Goal: Check status: Check status

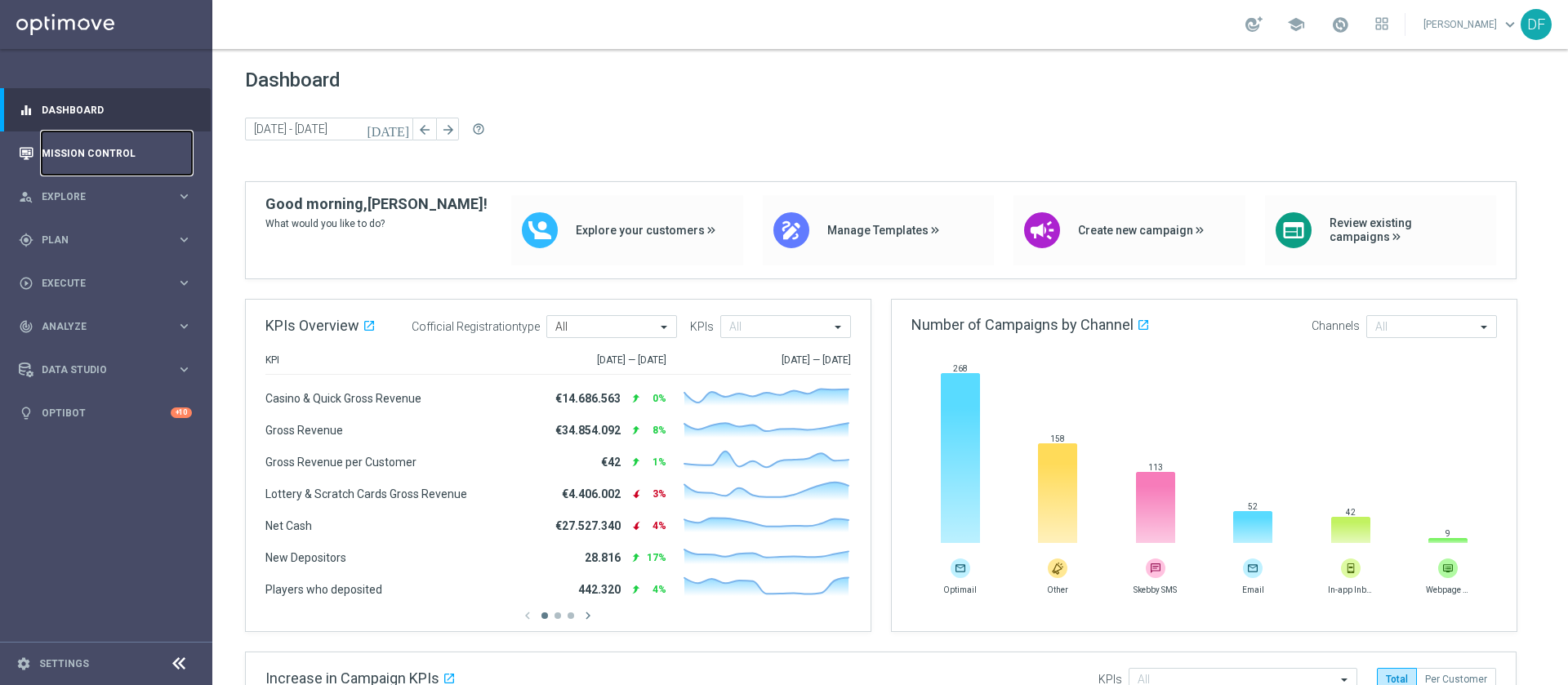
click at [96, 146] on link "Mission Control" at bounding box center [116, 153] width 150 height 43
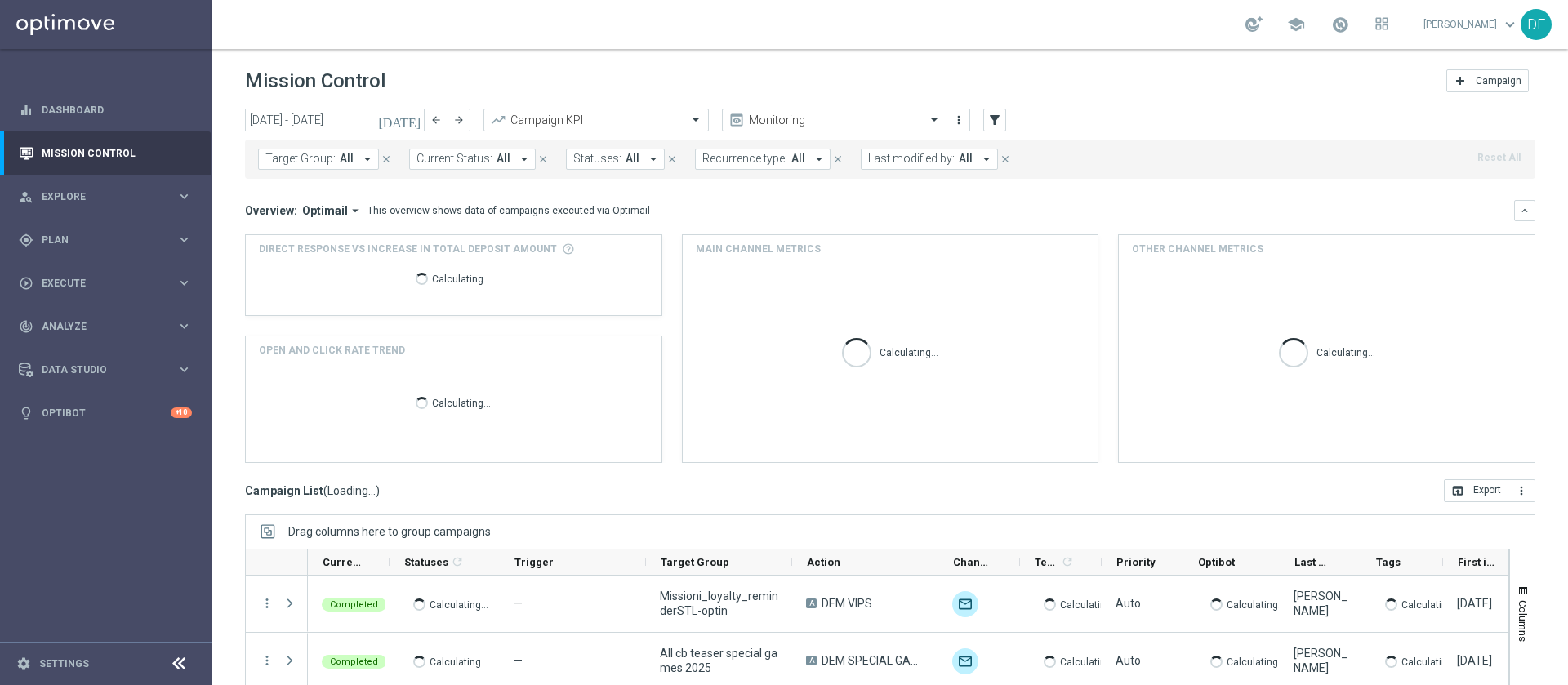
click at [414, 119] on icon "[DATE]" at bounding box center [400, 120] width 44 height 15
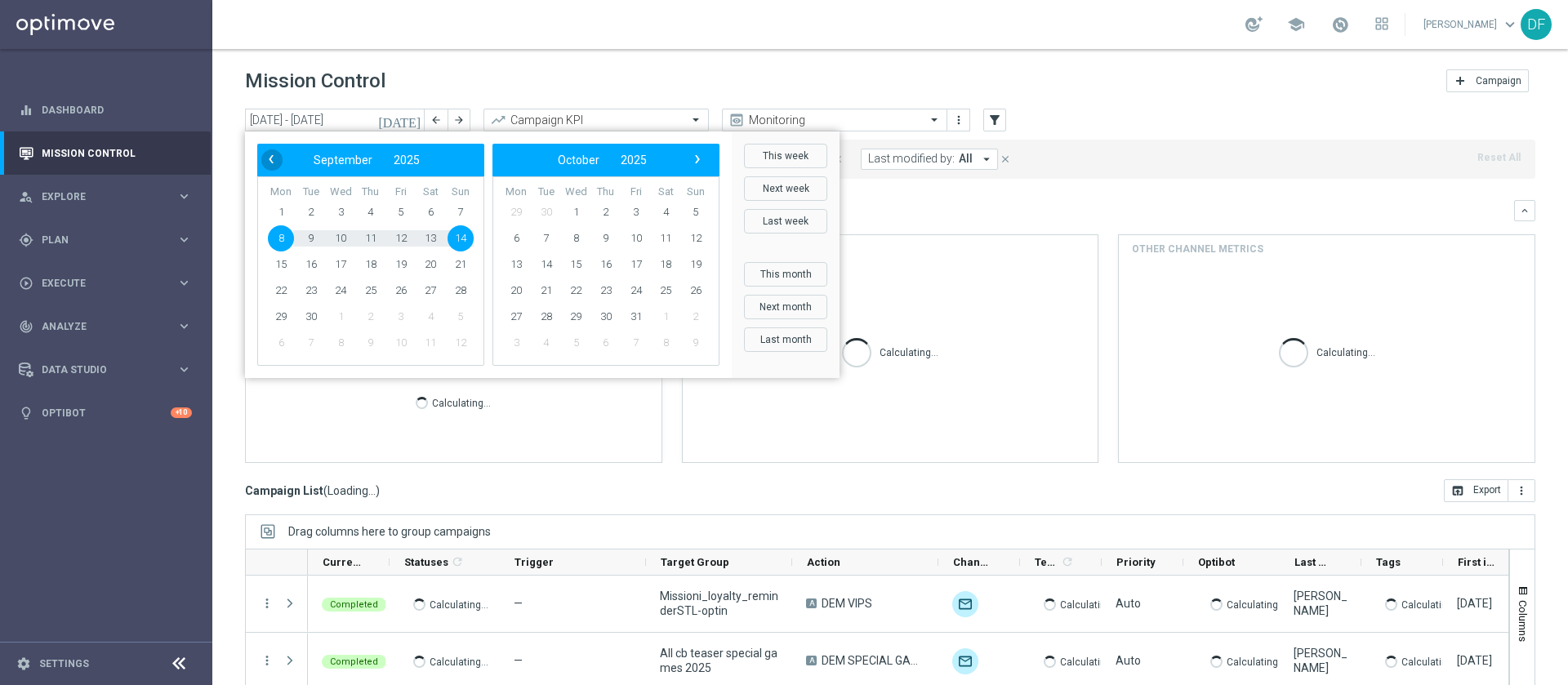
click at [267, 160] on span "‹" at bounding box center [270, 159] width 21 height 21
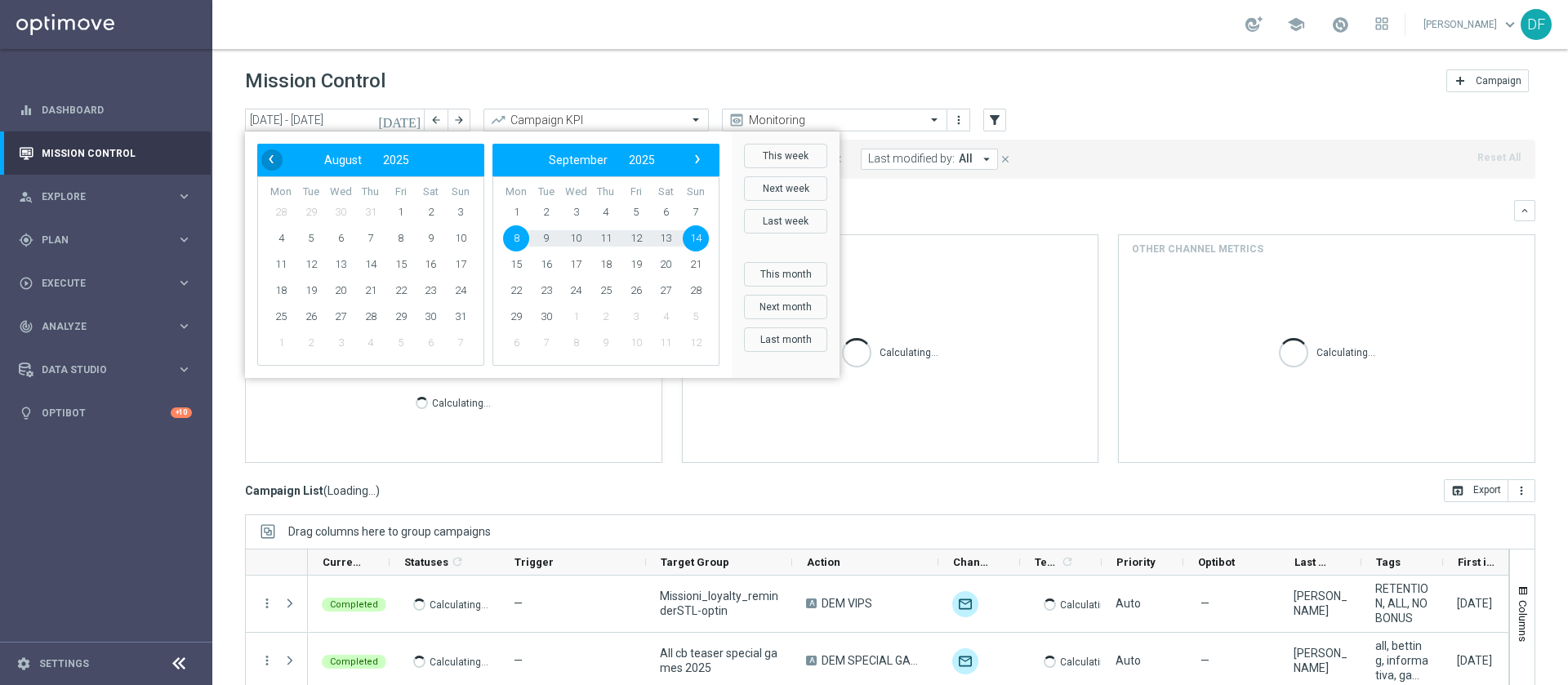
click at [272, 154] on span "‹" at bounding box center [270, 159] width 21 height 21
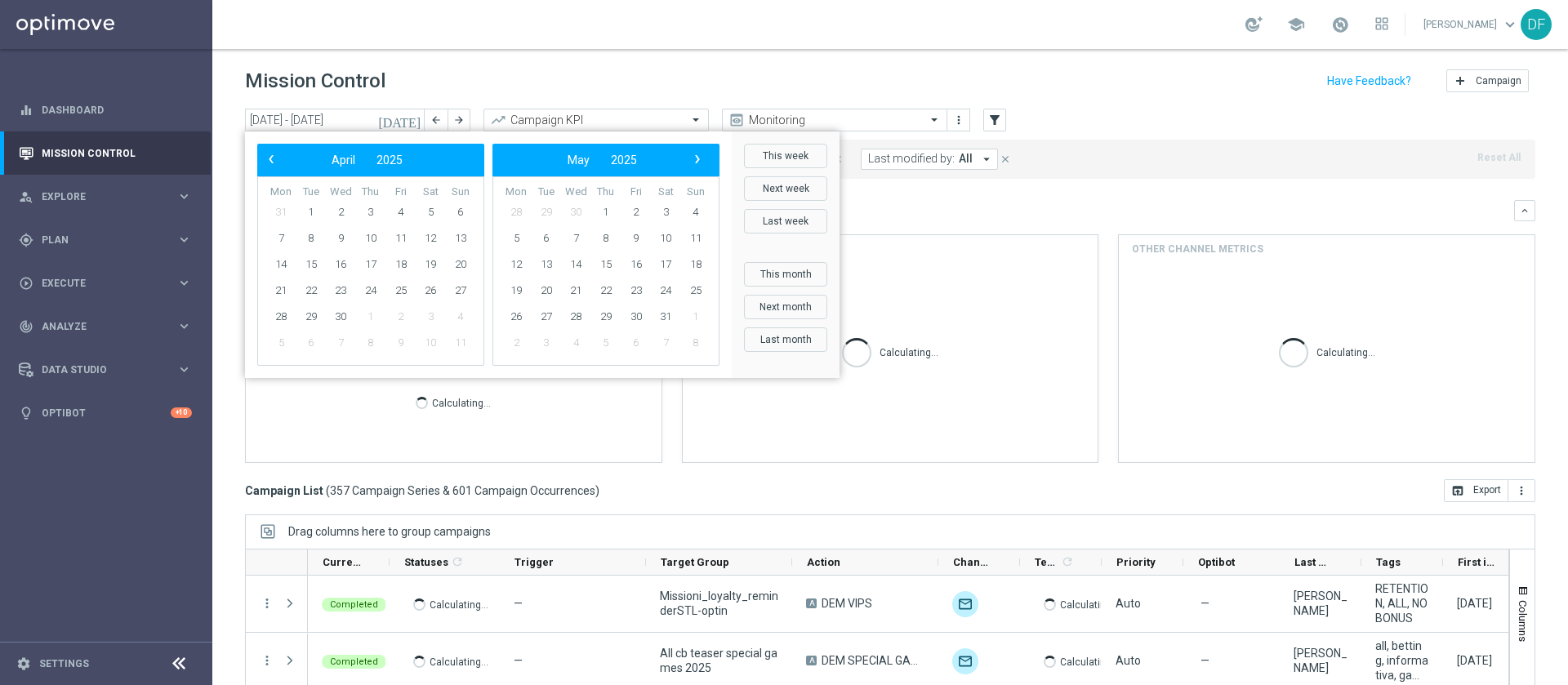
click at [272, 154] on span "‹" at bounding box center [270, 159] width 21 height 21
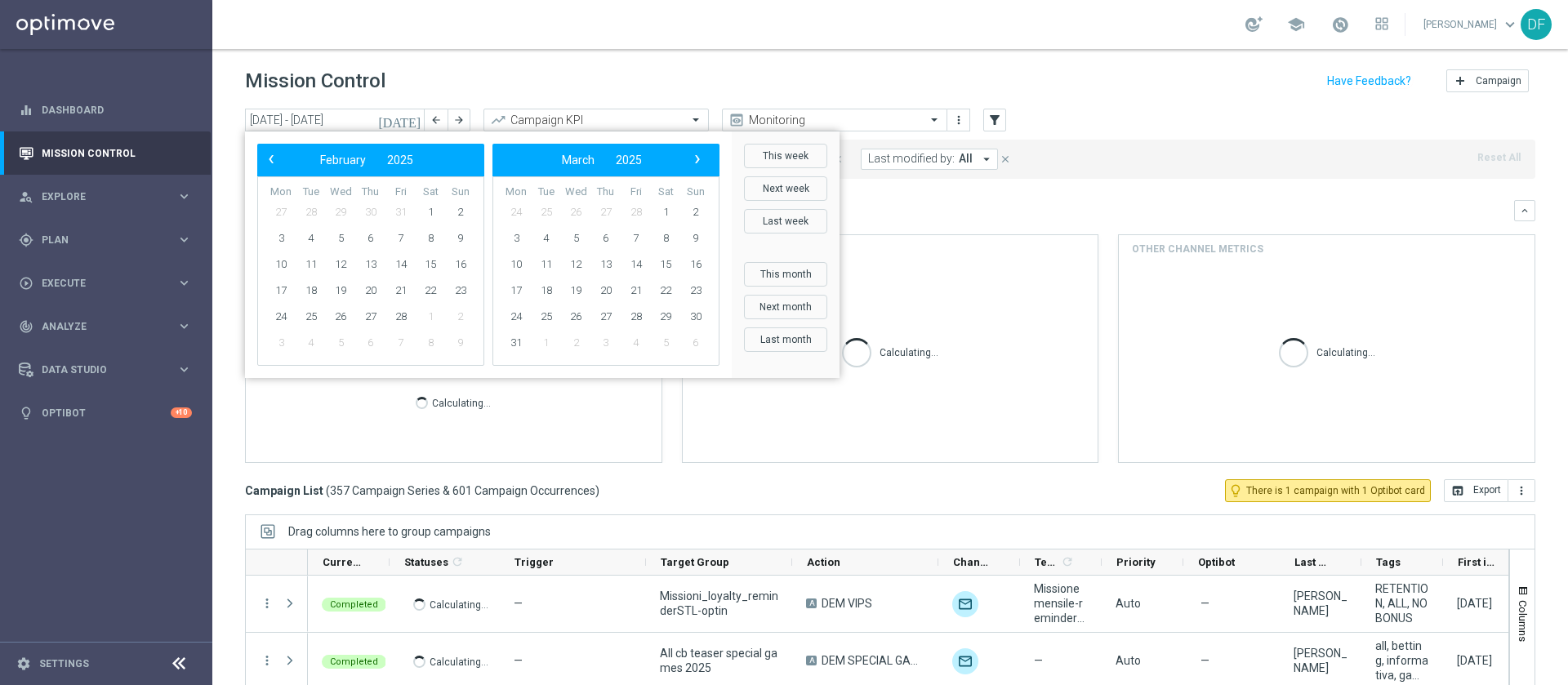
click at [272, 154] on span "‹" at bounding box center [270, 159] width 21 height 21
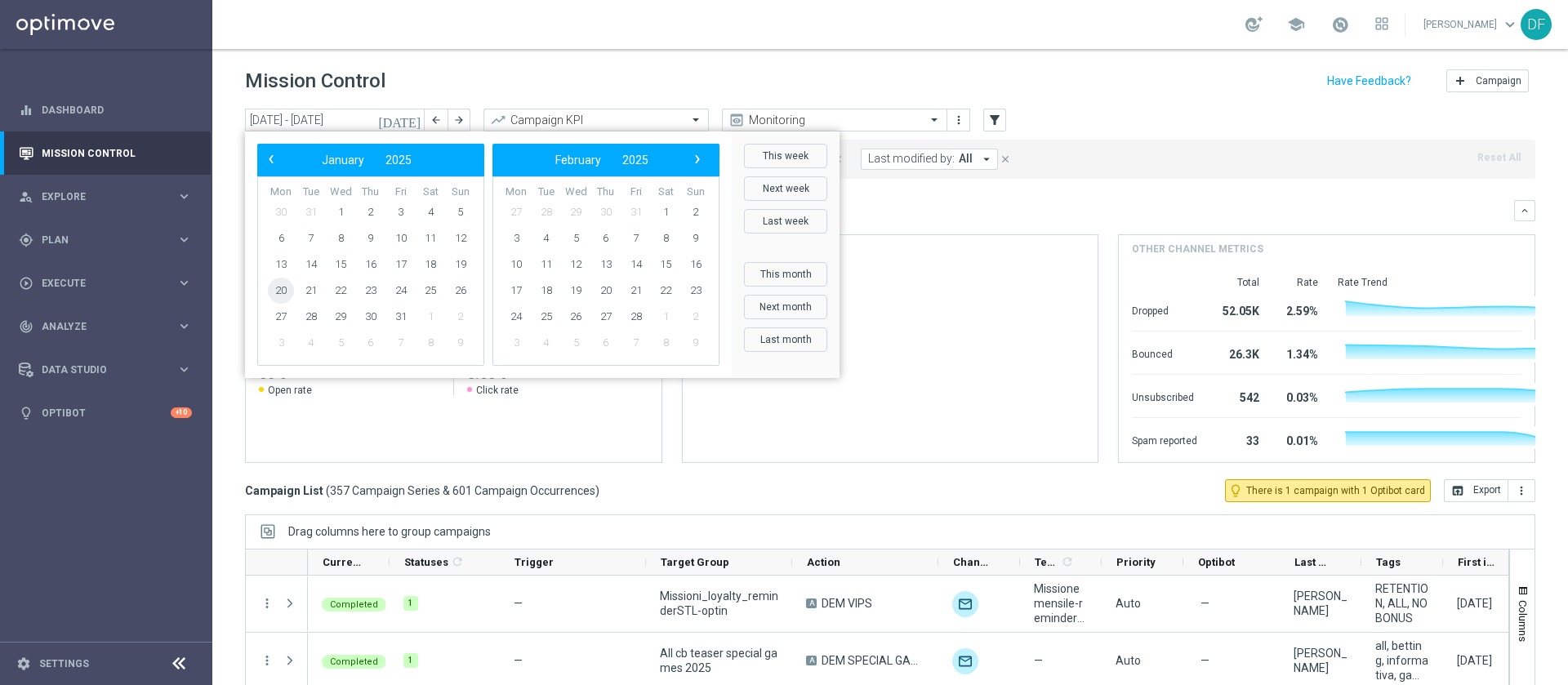
click at [281, 282] on span "20" at bounding box center [280, 290] width 26 height 26
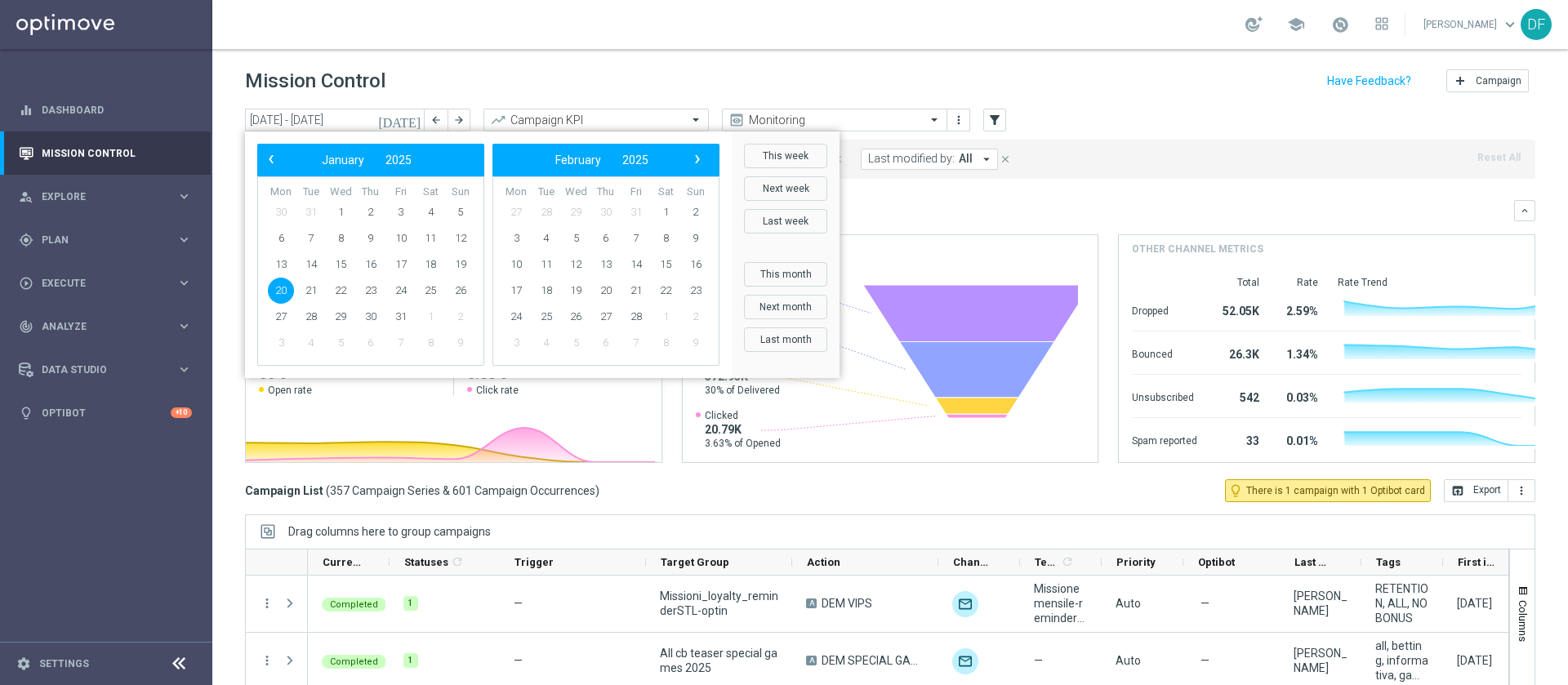
click at [281, 282] on span "20" at bounding box center [280, 290] width 26 height 26
type input "[DATE] - [DATE]"
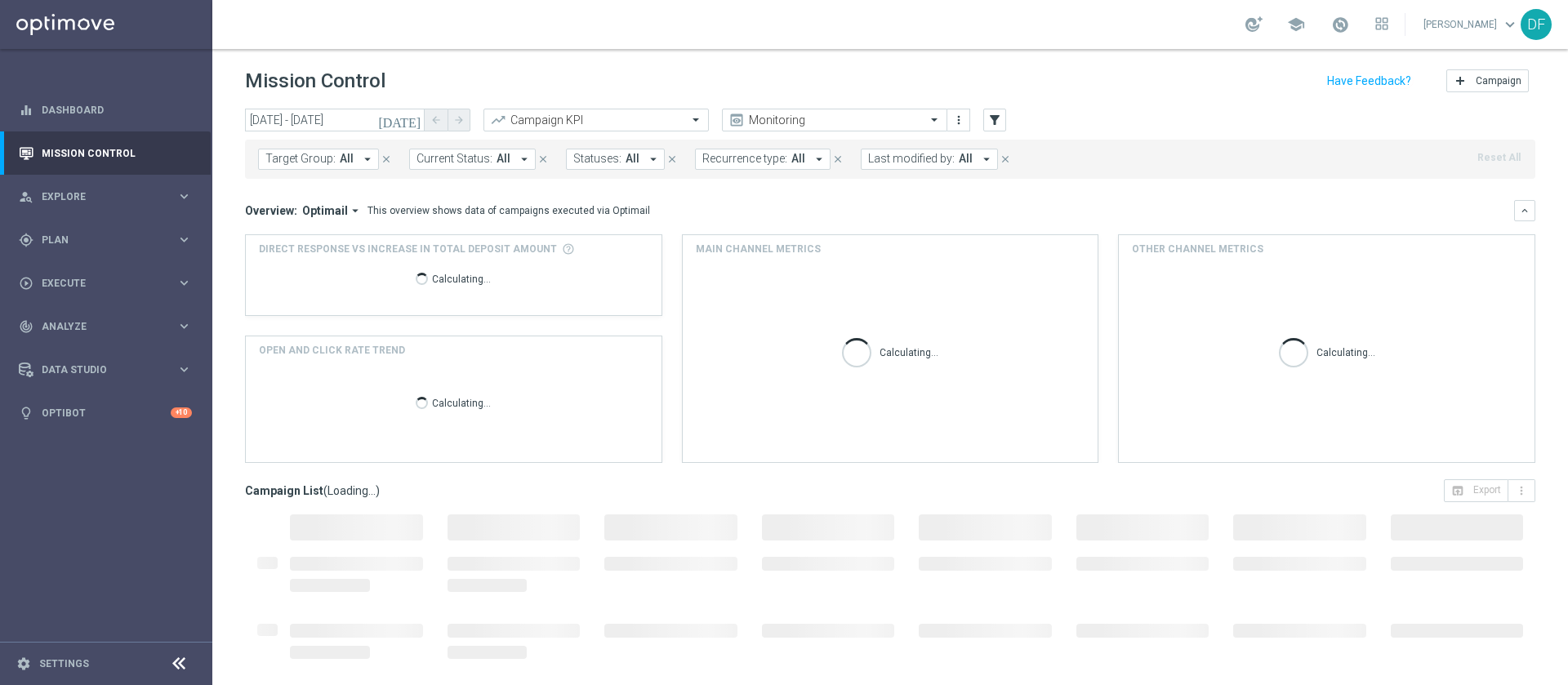
click at [943, 160] on span "Last modified by:" at bounding box center [911, 159] width 87 height 14
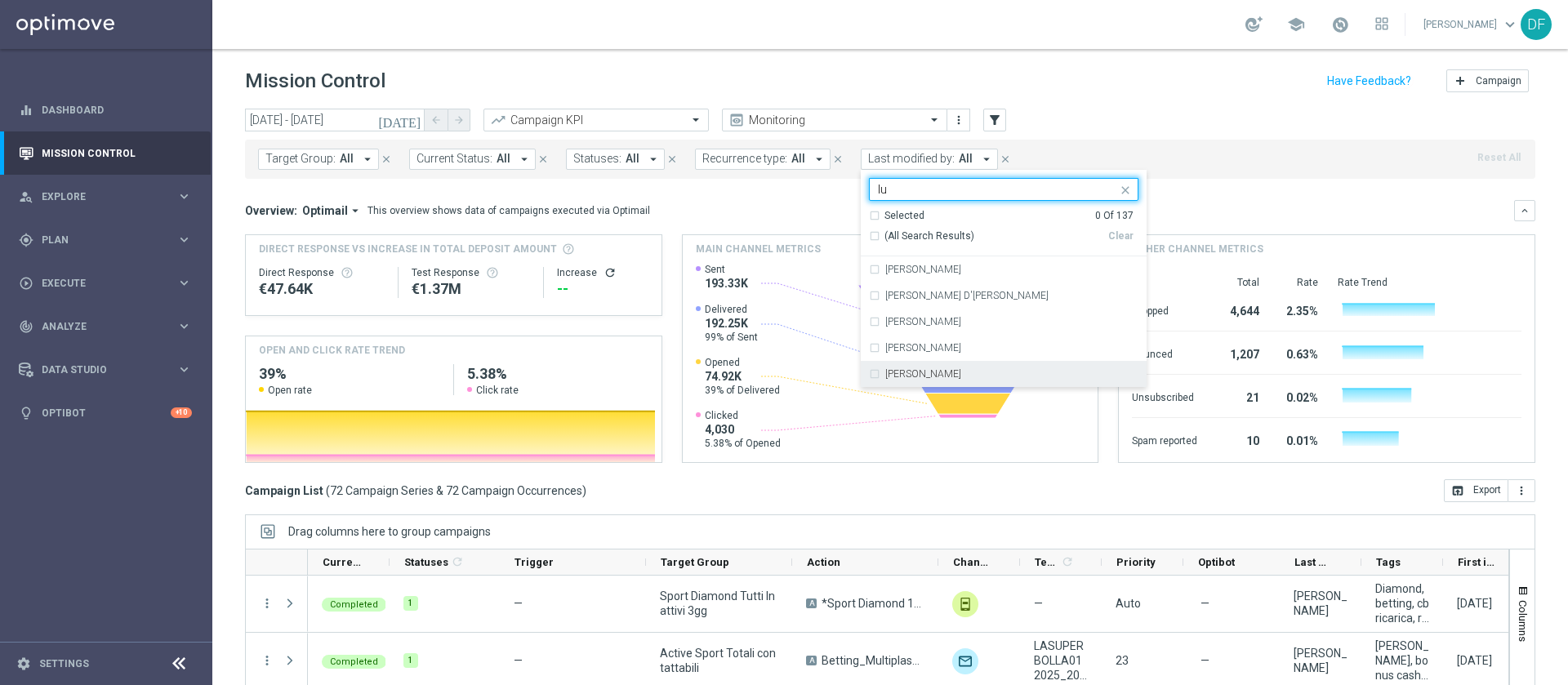
click at [911, 369] on label "[PERSON_NAME]" at bounding box center [923, 373] width 76 height 10
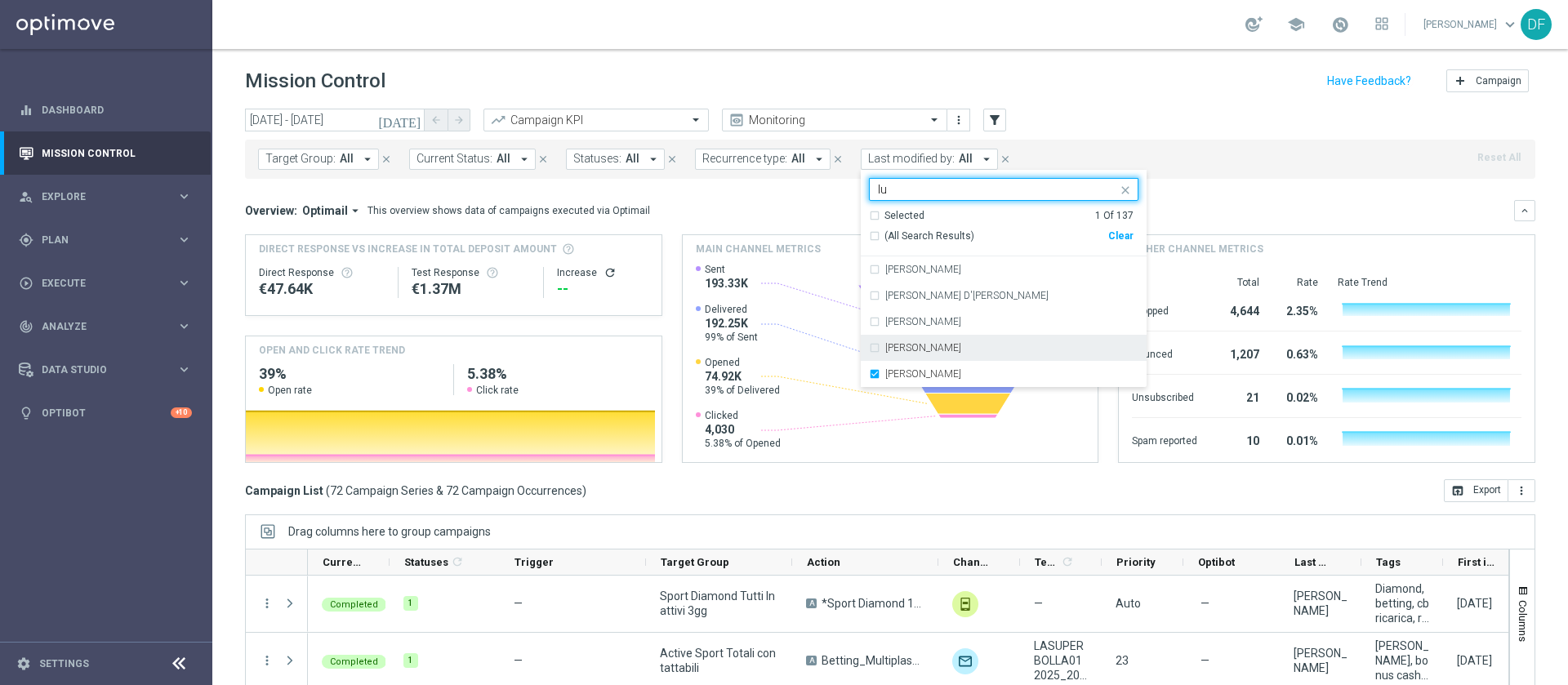
click at [964, 187] on input "lu" at bounding box center [997, 189] width 239 height 14
type input "l"
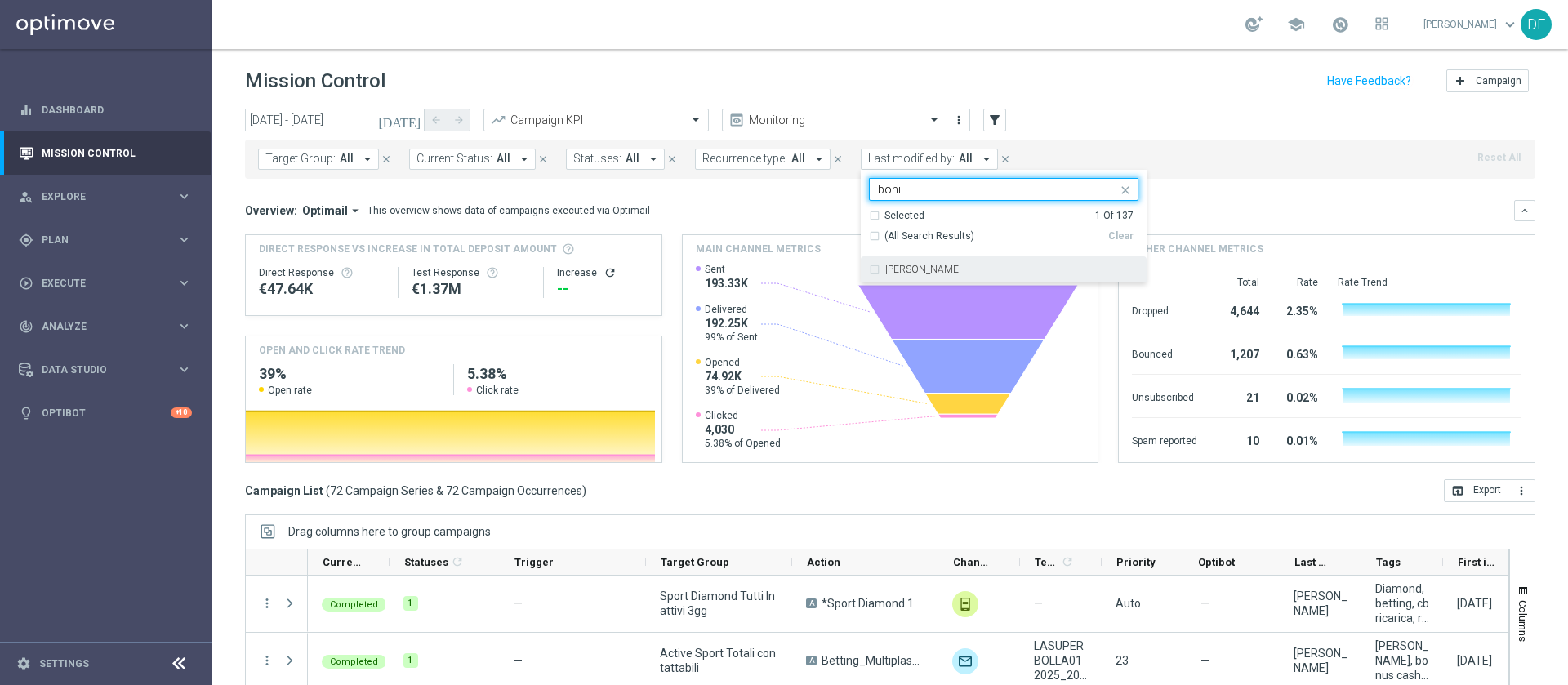
click at [937, 268] on div "[PERSON_NAME]" at bounding box center [1012, 269] width 253 height 10
type input "boni"
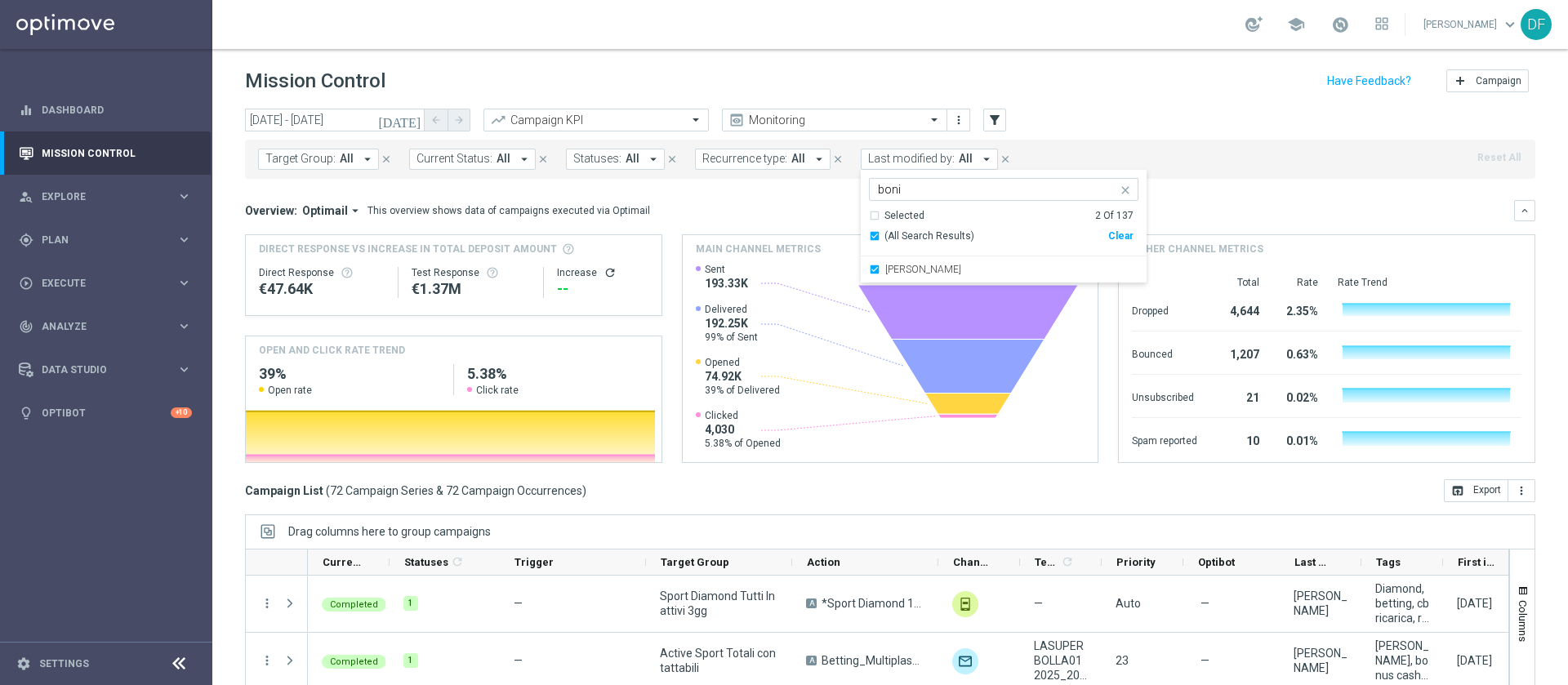
click at [1212, 142] on div "Target Group: All arrow_drop_down close Current Status: All arrow_drop_down clo…" at bounding box center [890, 159] width 1290 height 39
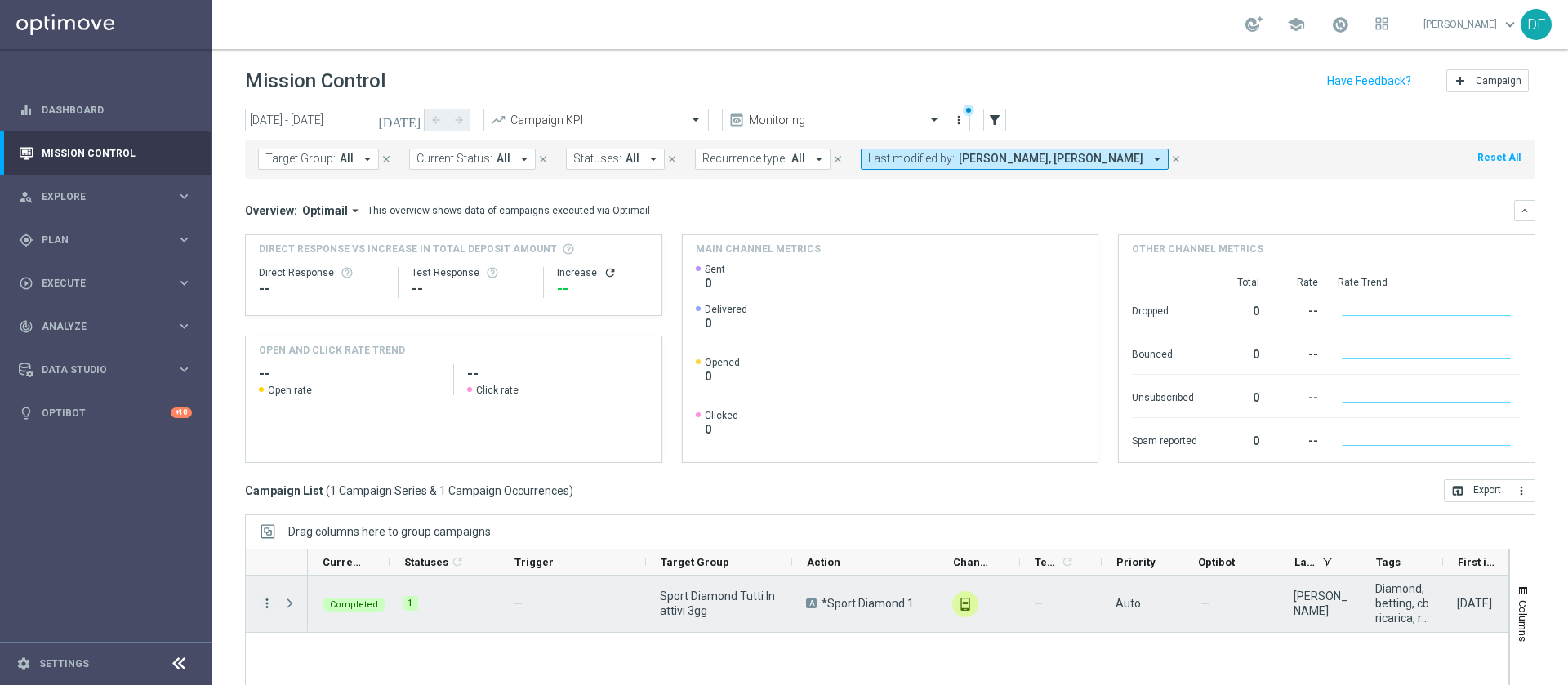
click at [266, 607] on icon "more_vert" at bounding box center [267, 603] width 15 height 15
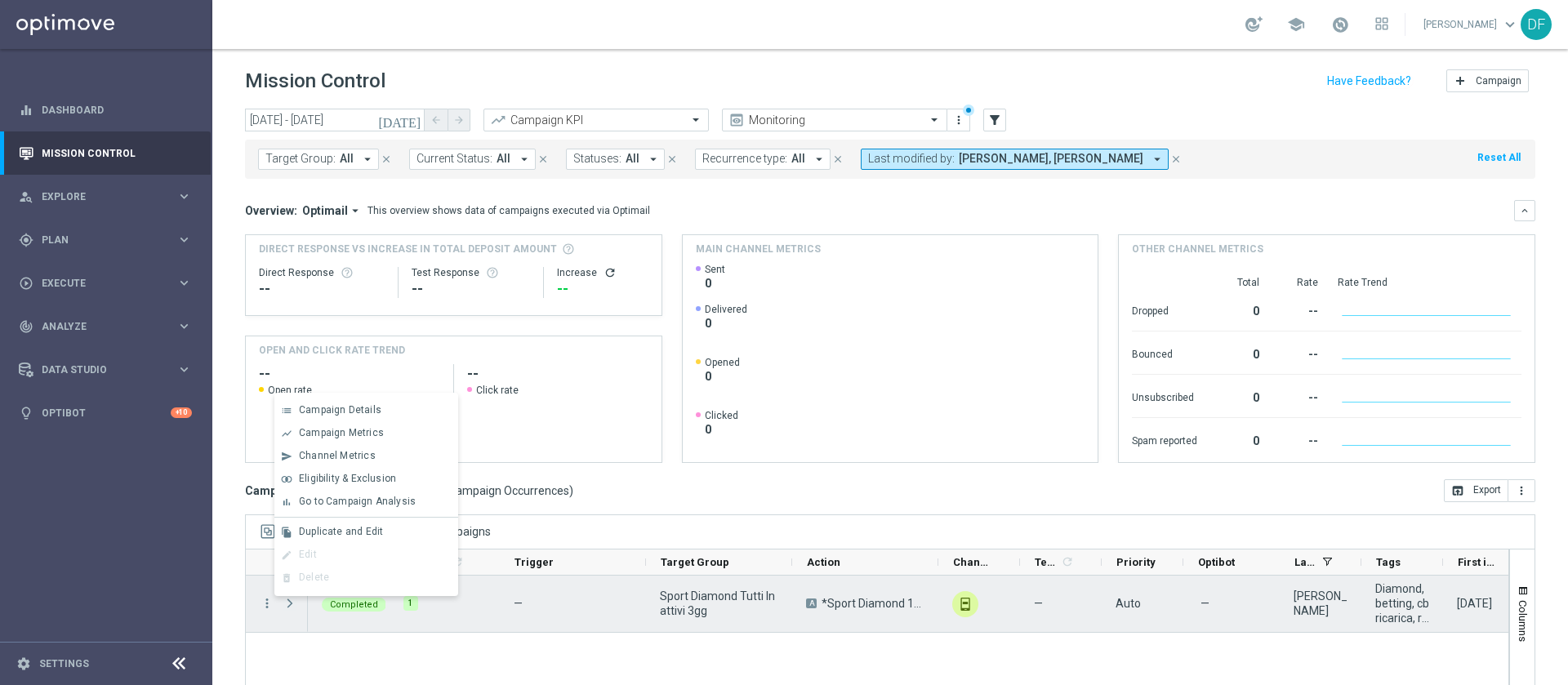
click at [291, 607] on span "Press SPACE to deselect this row." at bounding box center [290, 603] width 15 height 13
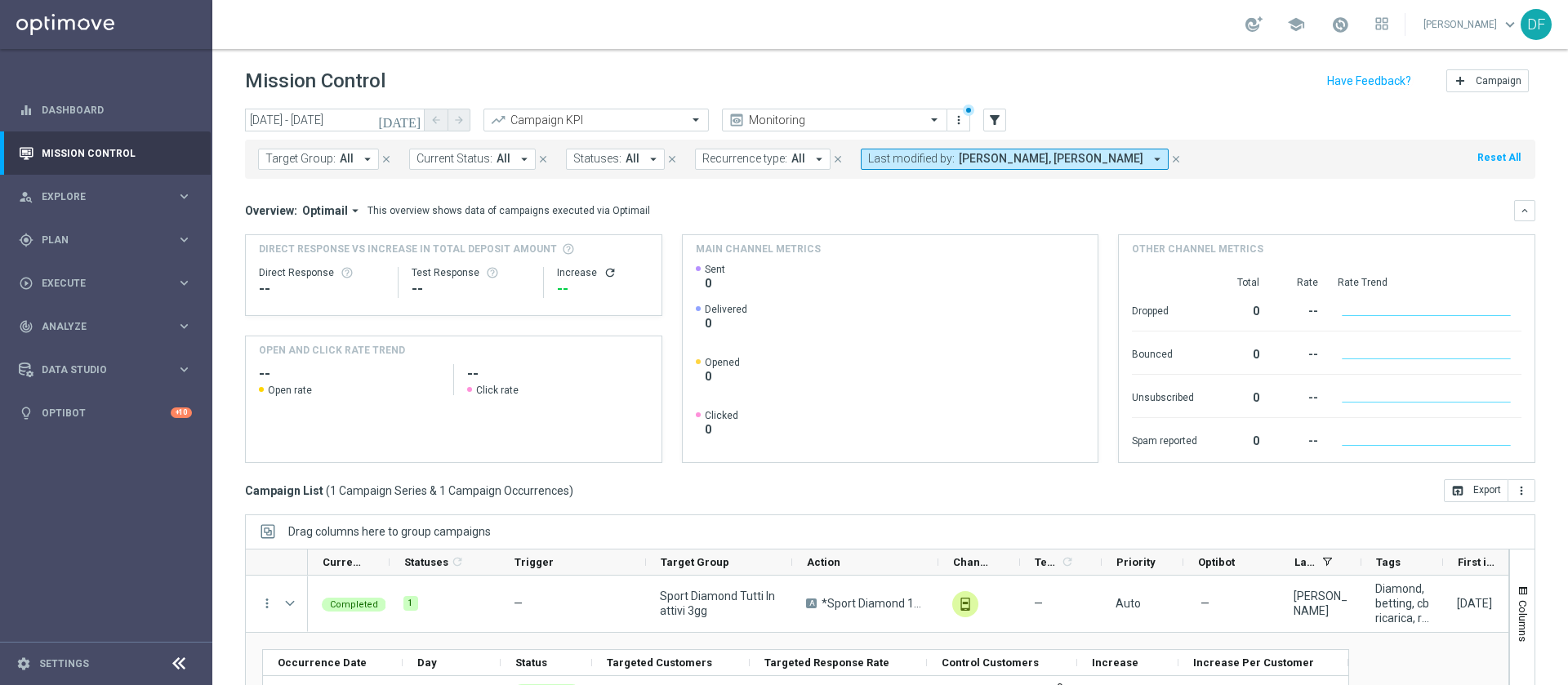
click at [415, 117] on icon "[DATE]" at bounding box center [400, 120] width 44 height 15
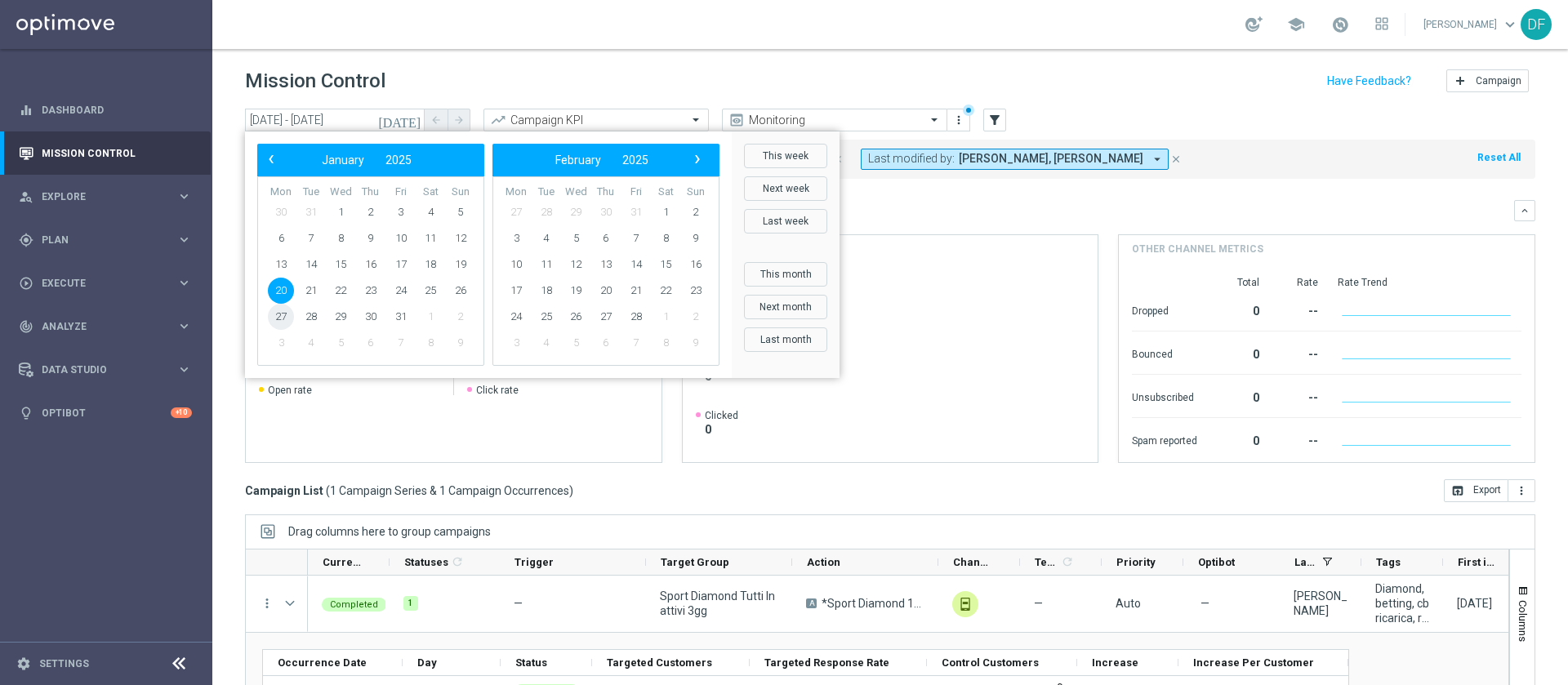
click at [279, 316] on span "27" at bounding box center [280, 316] width 26 height 26
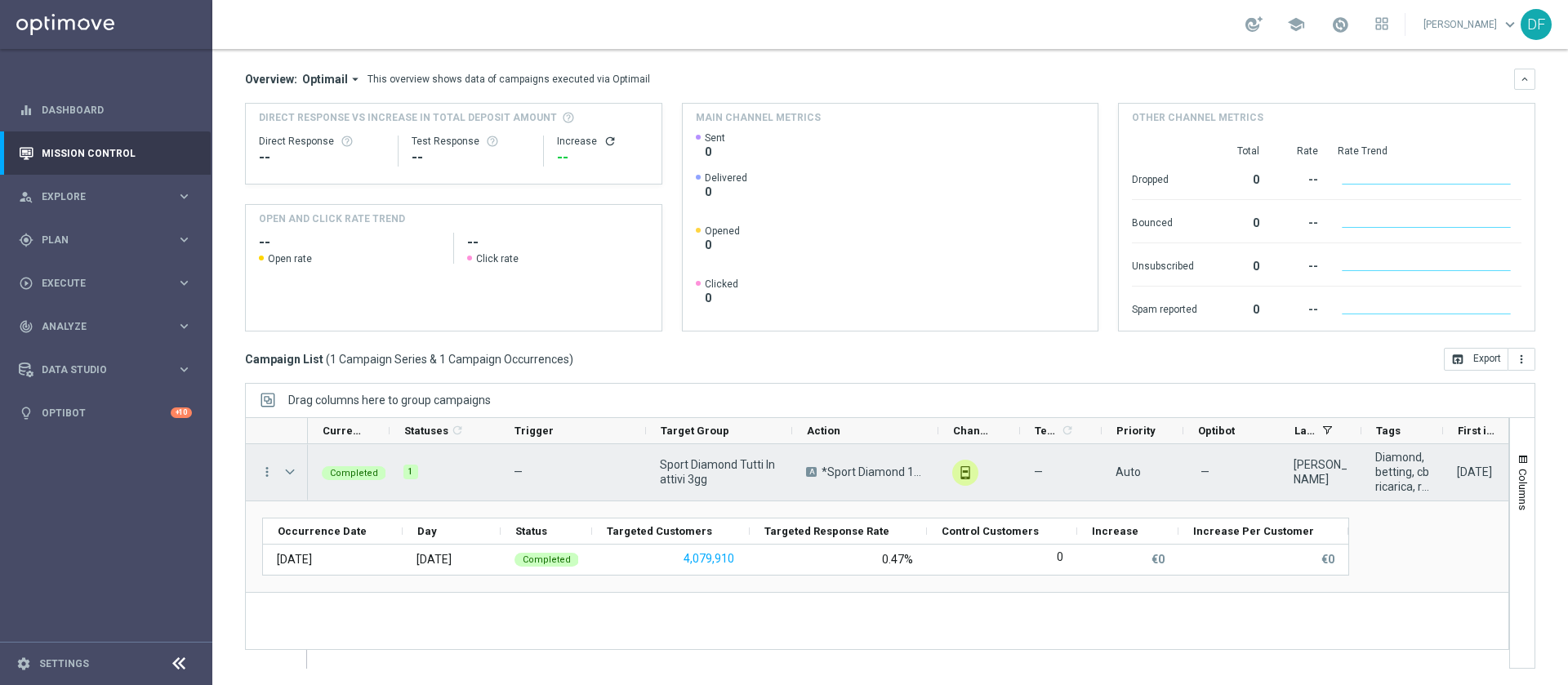
click at [285, 472] on span "Press SPACE to select this row." at bounding box center [290, 472] width 15 height 13
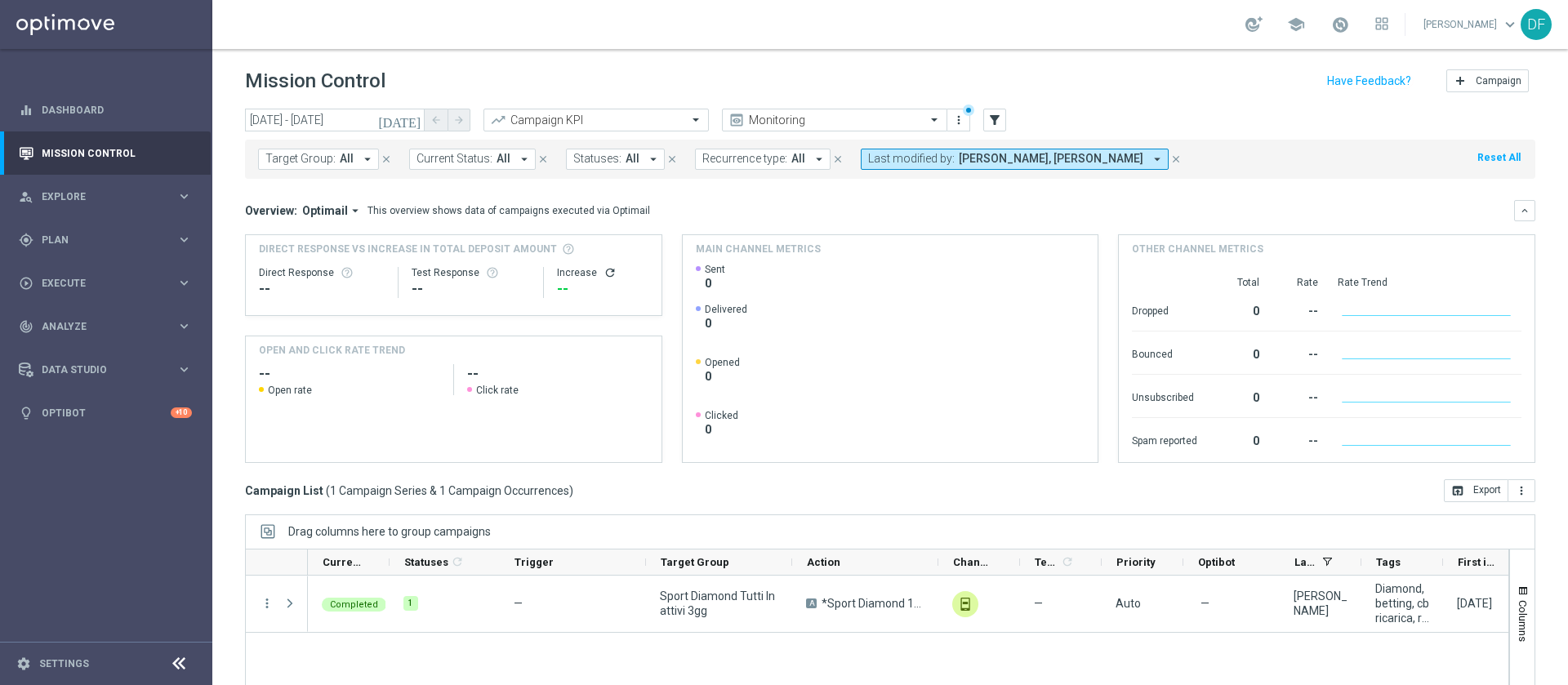
click at [415, 121] on icon "[DATE]" at bounding box center [400, 120] width 44 height 15
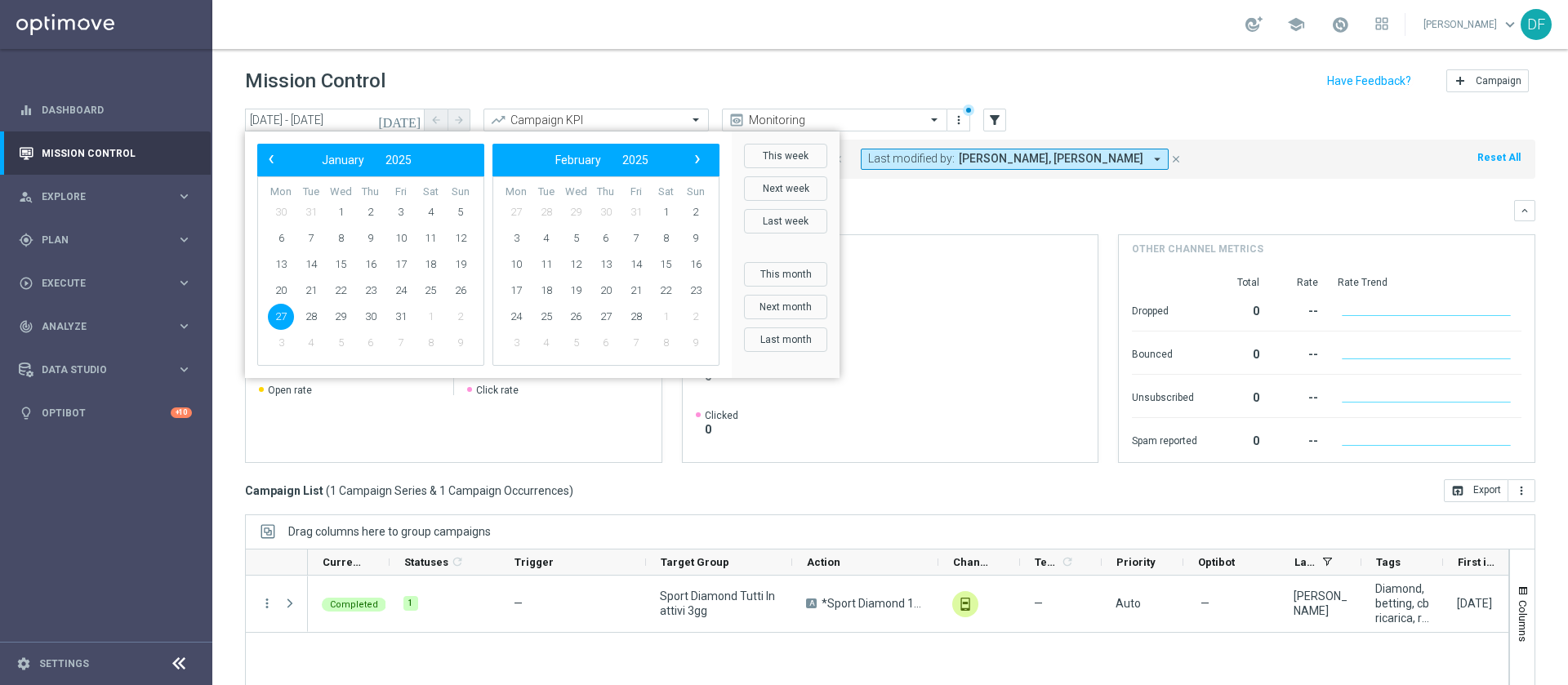
click at [283, 310] on span "27" at bounding box center [280, 316] width 26 height 26
click at [310, 316] on span "28" at bounding box center [311, 316] width 26 height 26
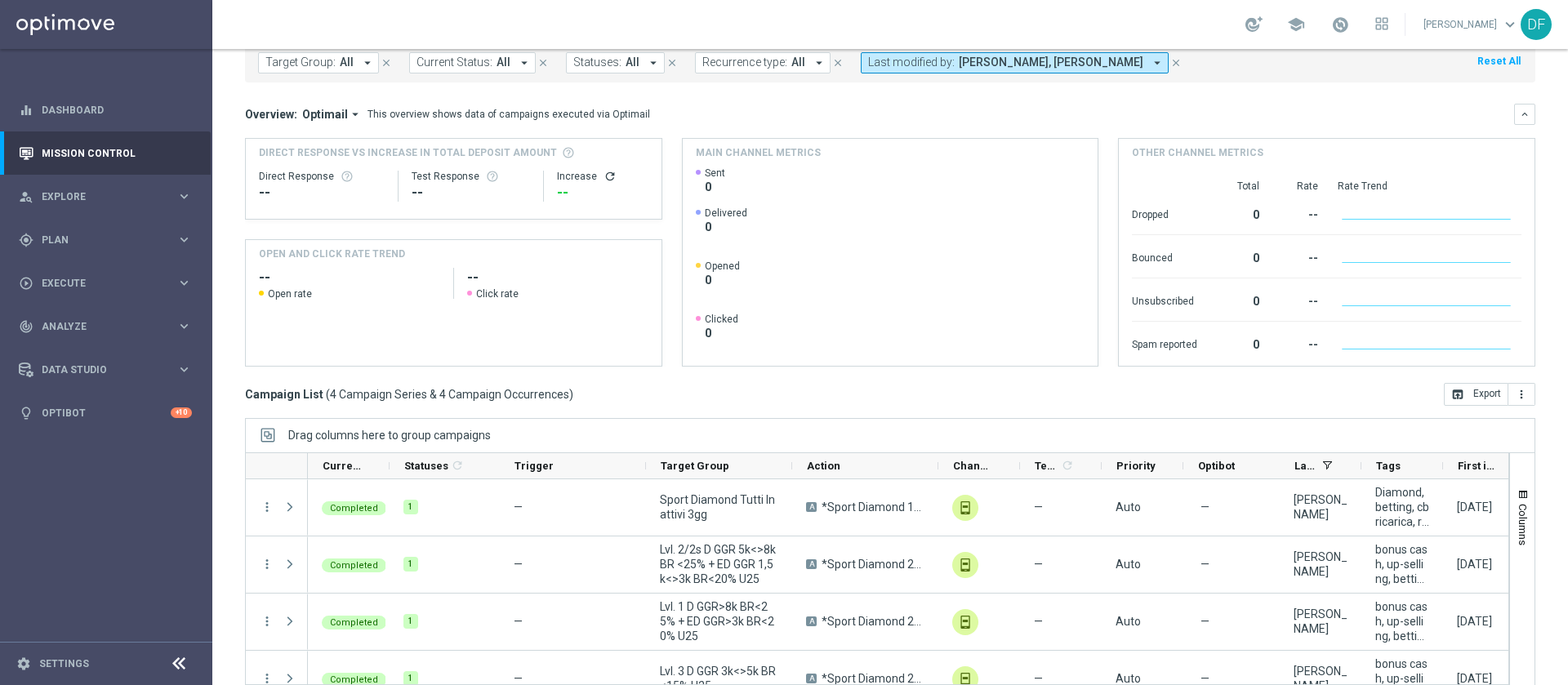
scroll to position [132, 0]
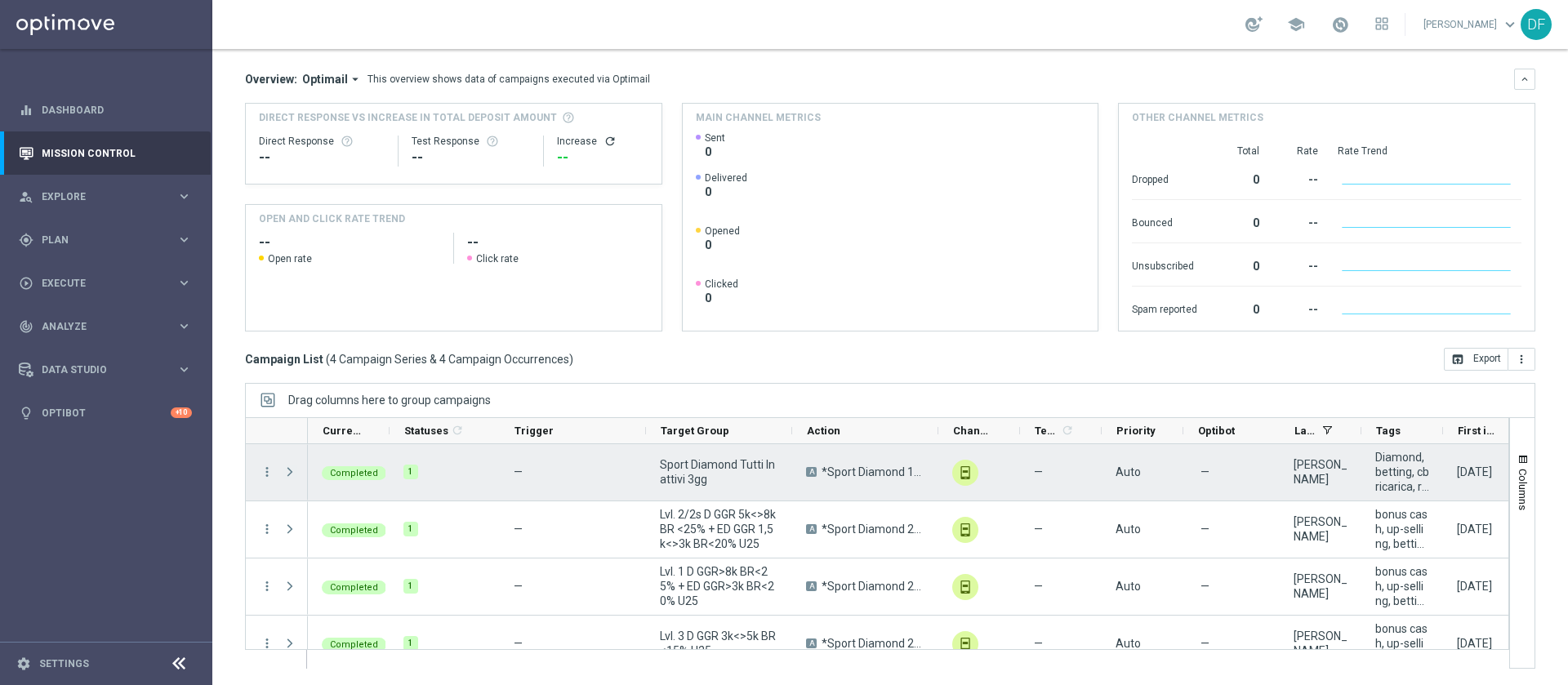
click at [291, 473] on span "Press SPACE to select this row." at bounding box center [290, 472] width 15 height 13
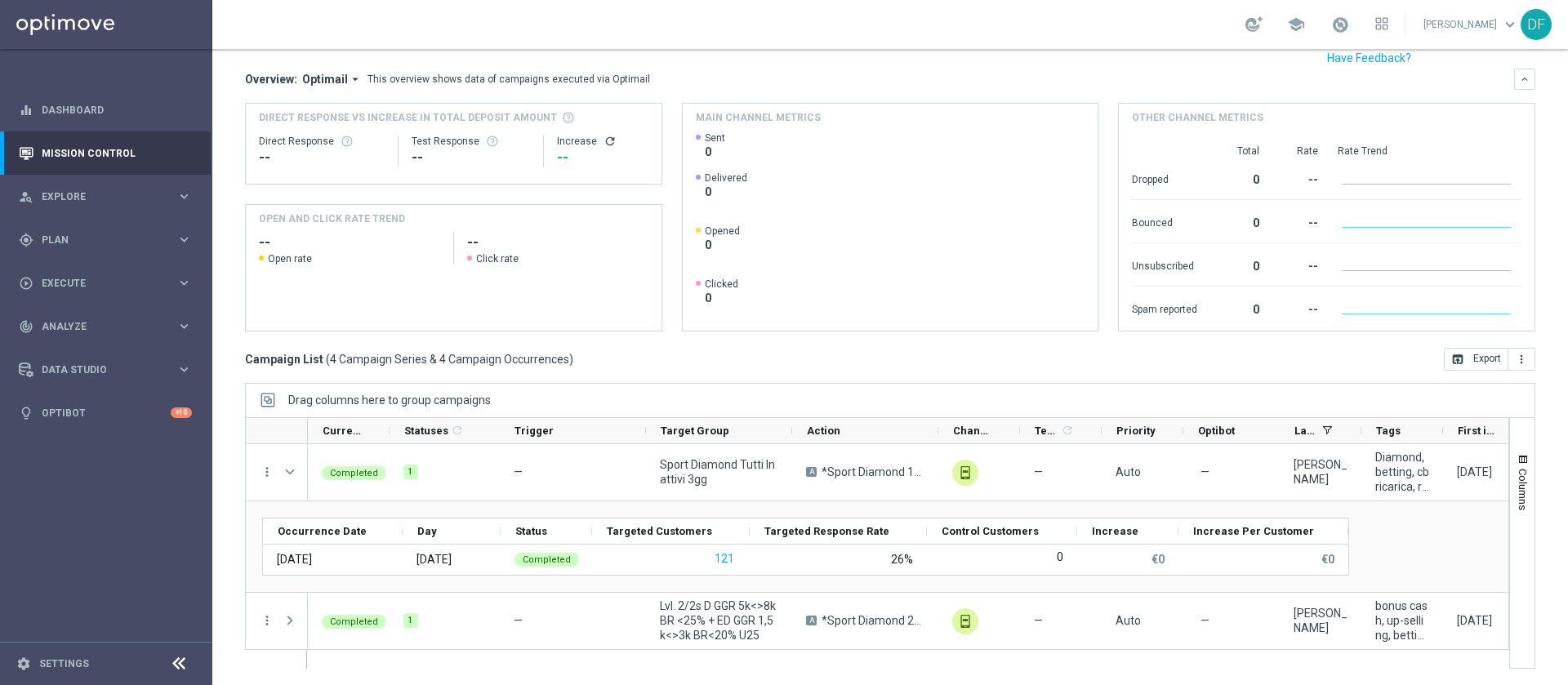
scroll to position [0, 0]
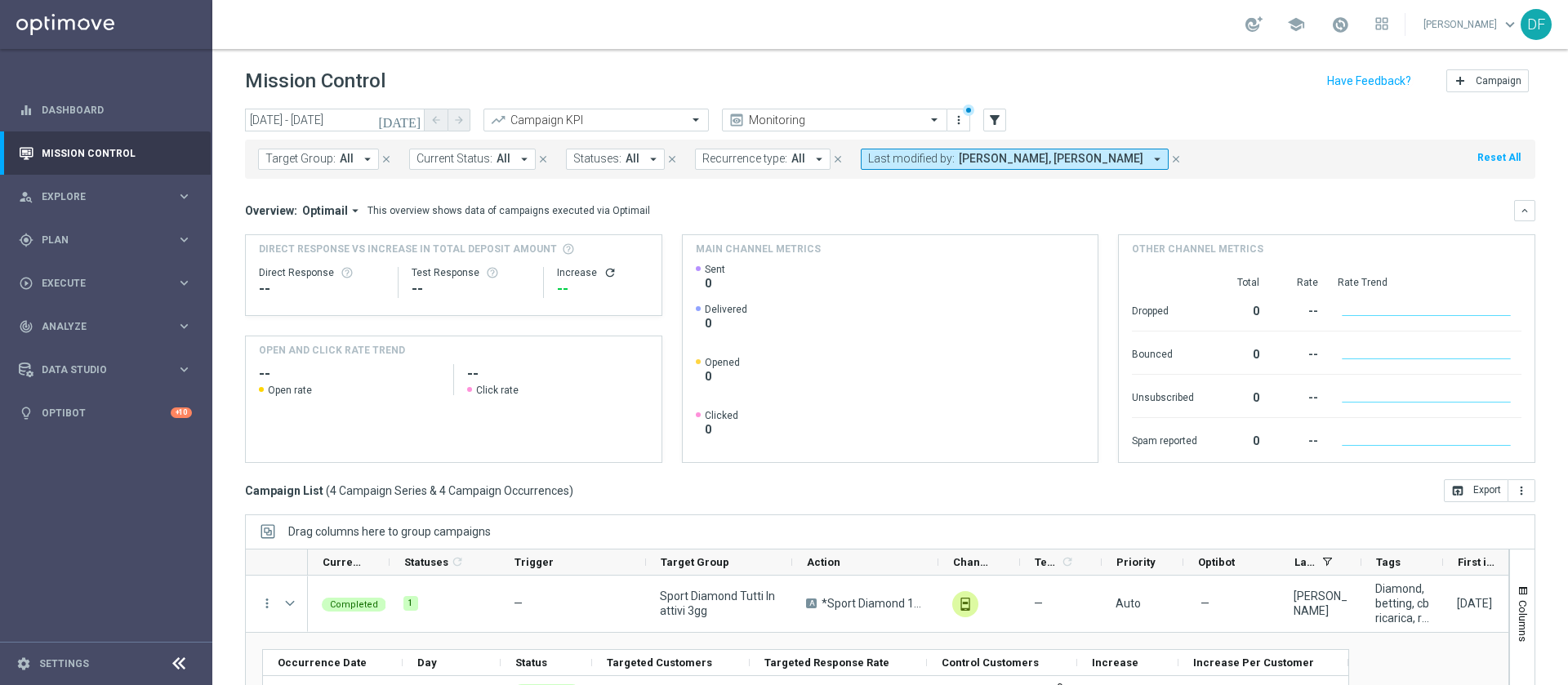
click at [413, 119] on icon "[DATE]" at bounding box center [400, 120] width 44 height 15
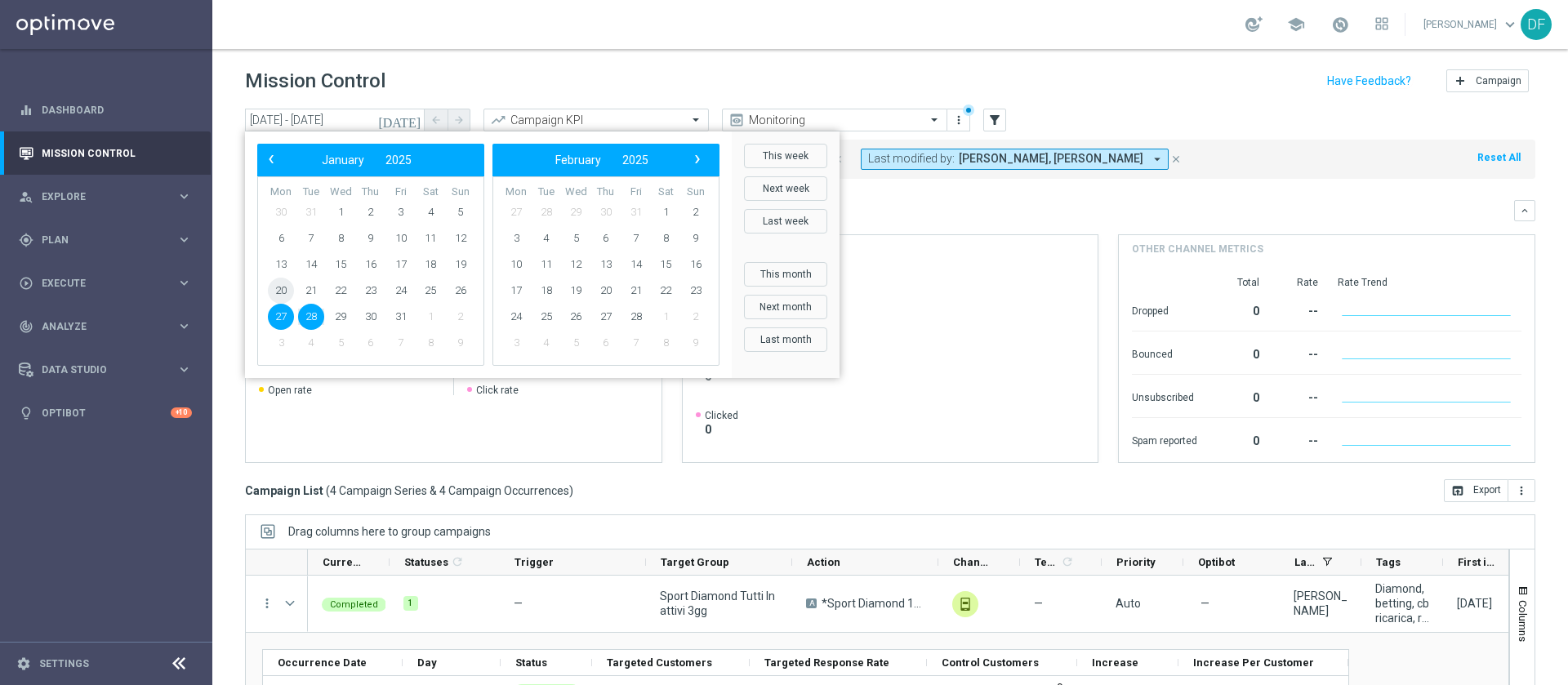
click at [278, 289] on span "20" at bounding box center [280, 290] width 26 height 26
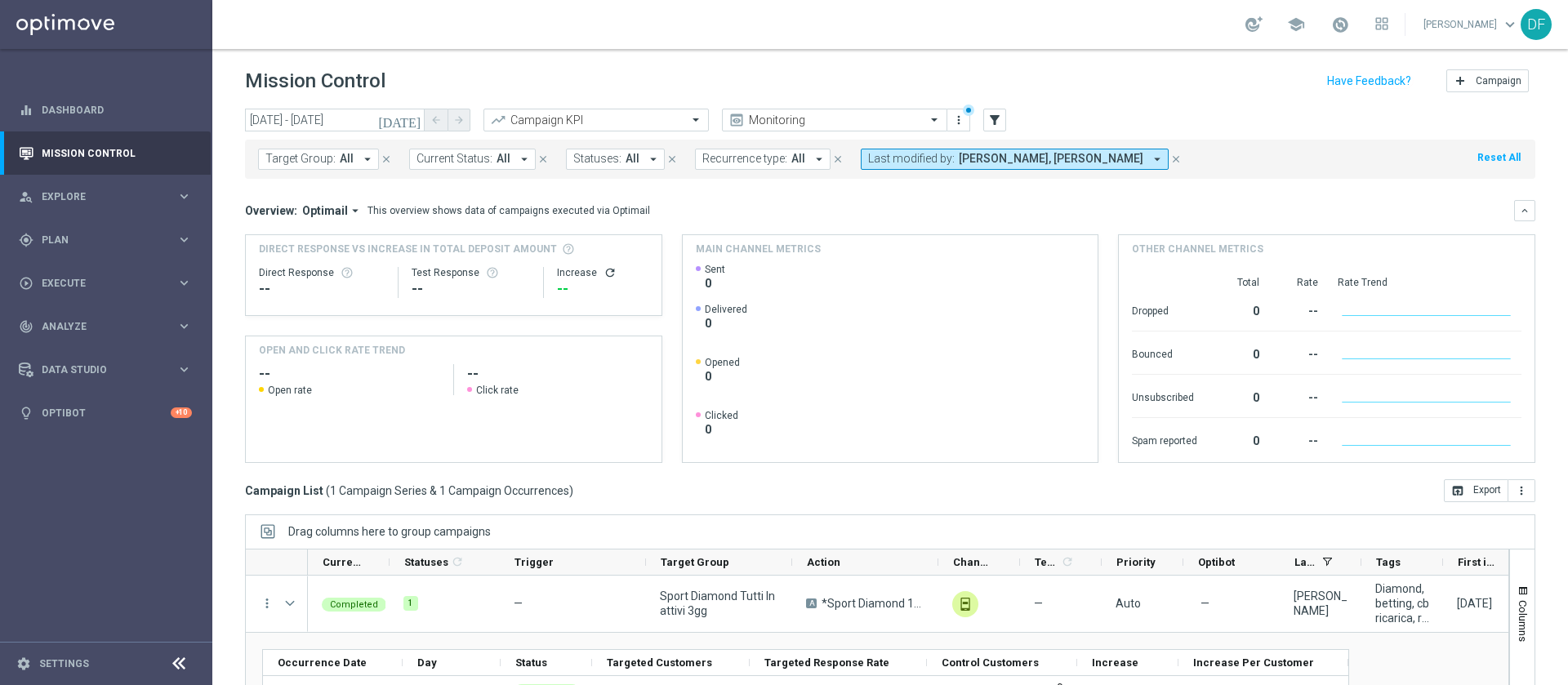
click at [415, 120] on icon "[DATE]" at bounding box center [400, 120] width 44 height 15
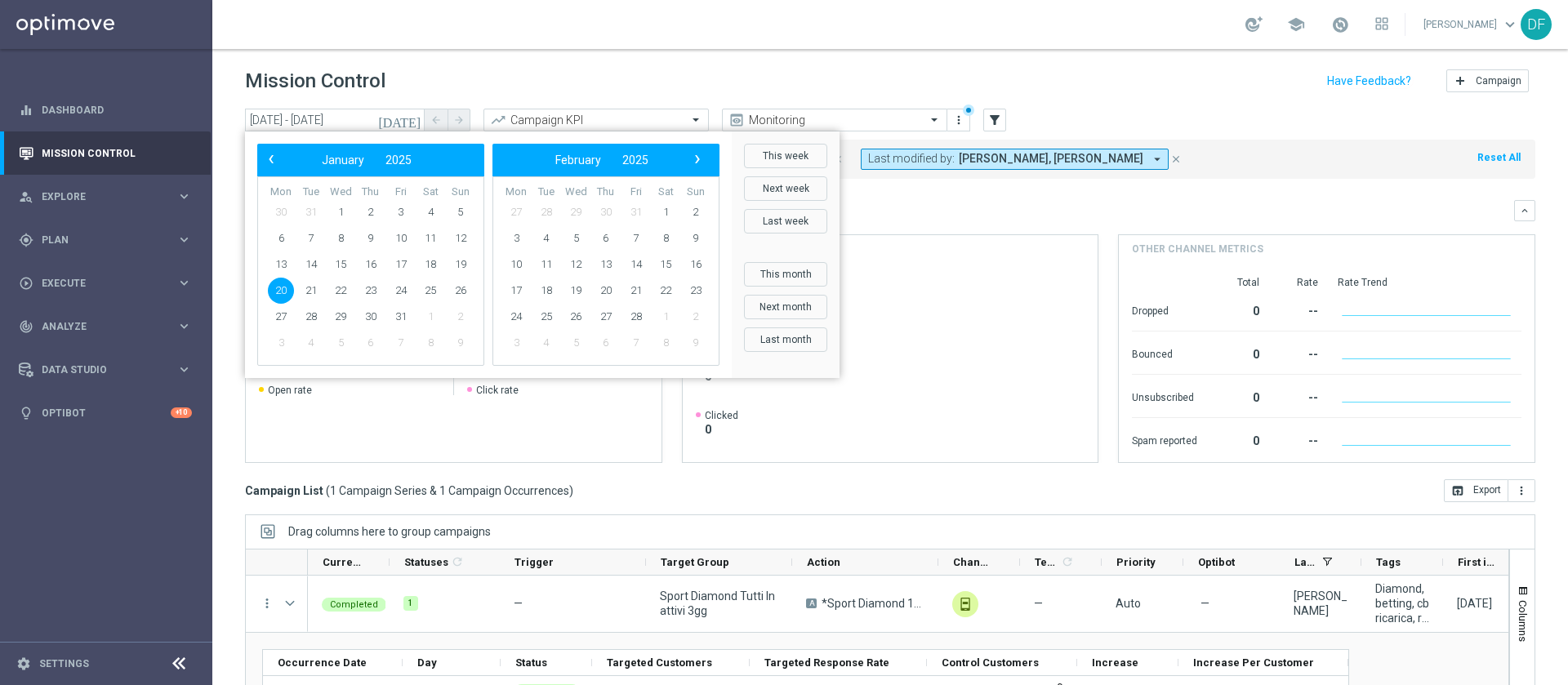
click at [285, 288] on span "20" at bounding box center [280, 290] width 26 height 26
click at [315, 295] on span "21" at bounding box center [311, 290] width 26 height 26
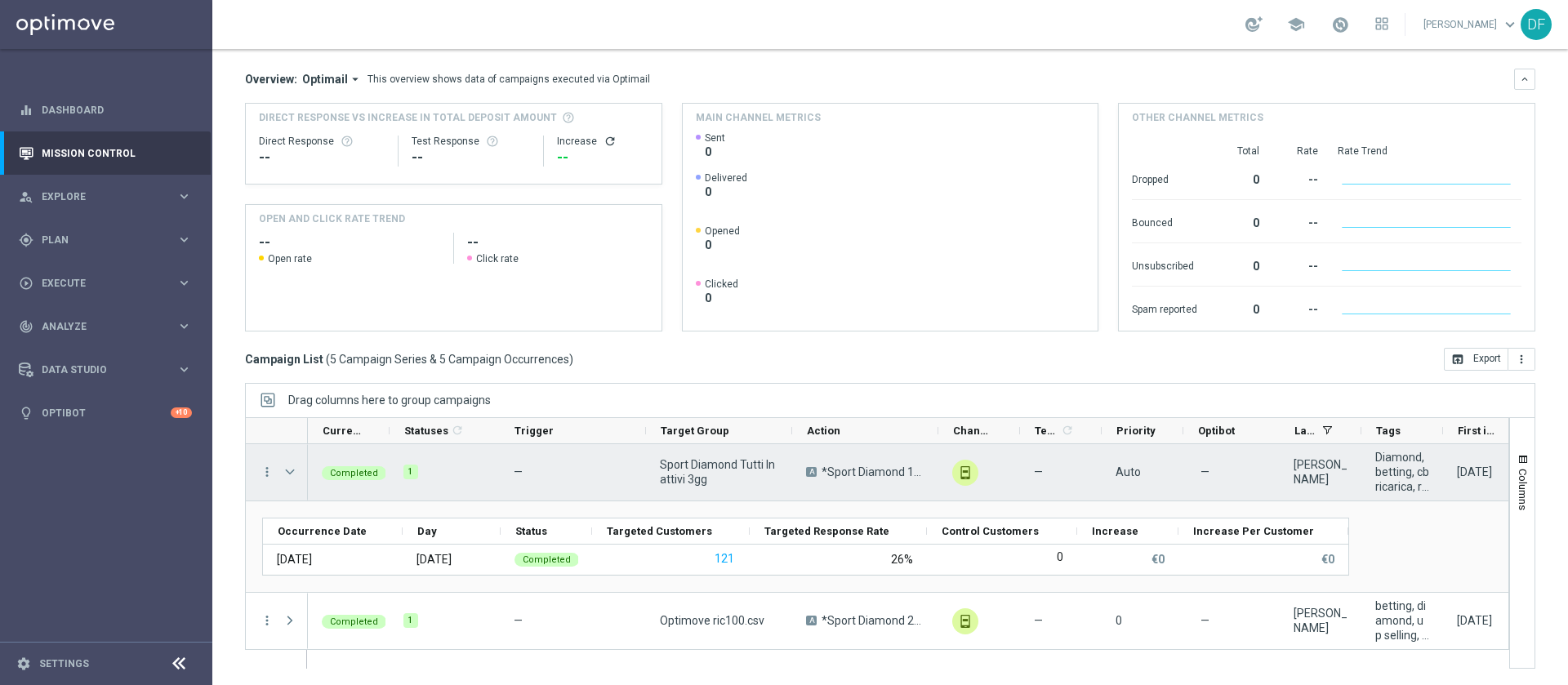
click at [288, 466] on span "Press SPACE to select this row." at bounding box center [290, 472] width 15 height 13
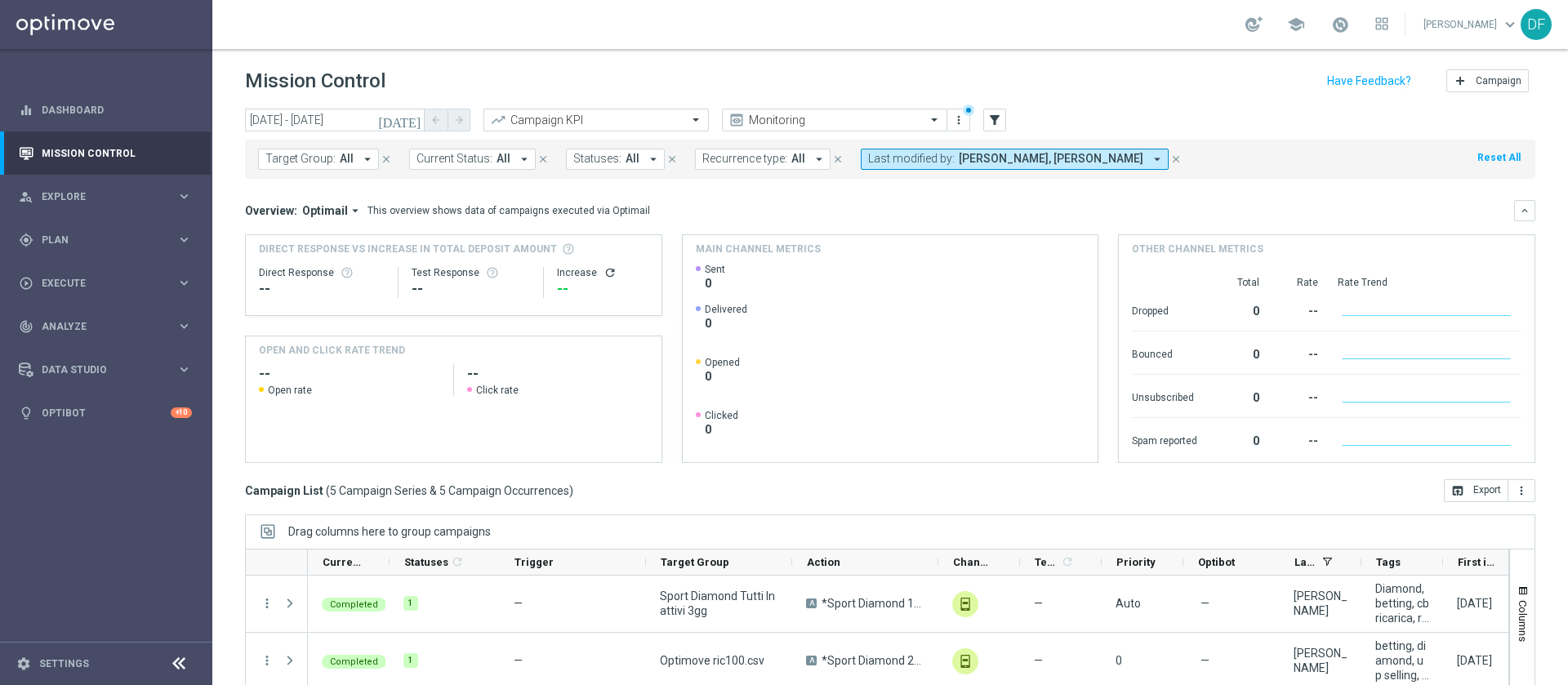
click at [413, 120] on icon "[DATE]" at bounding box center [400, 120] width 44 height 15
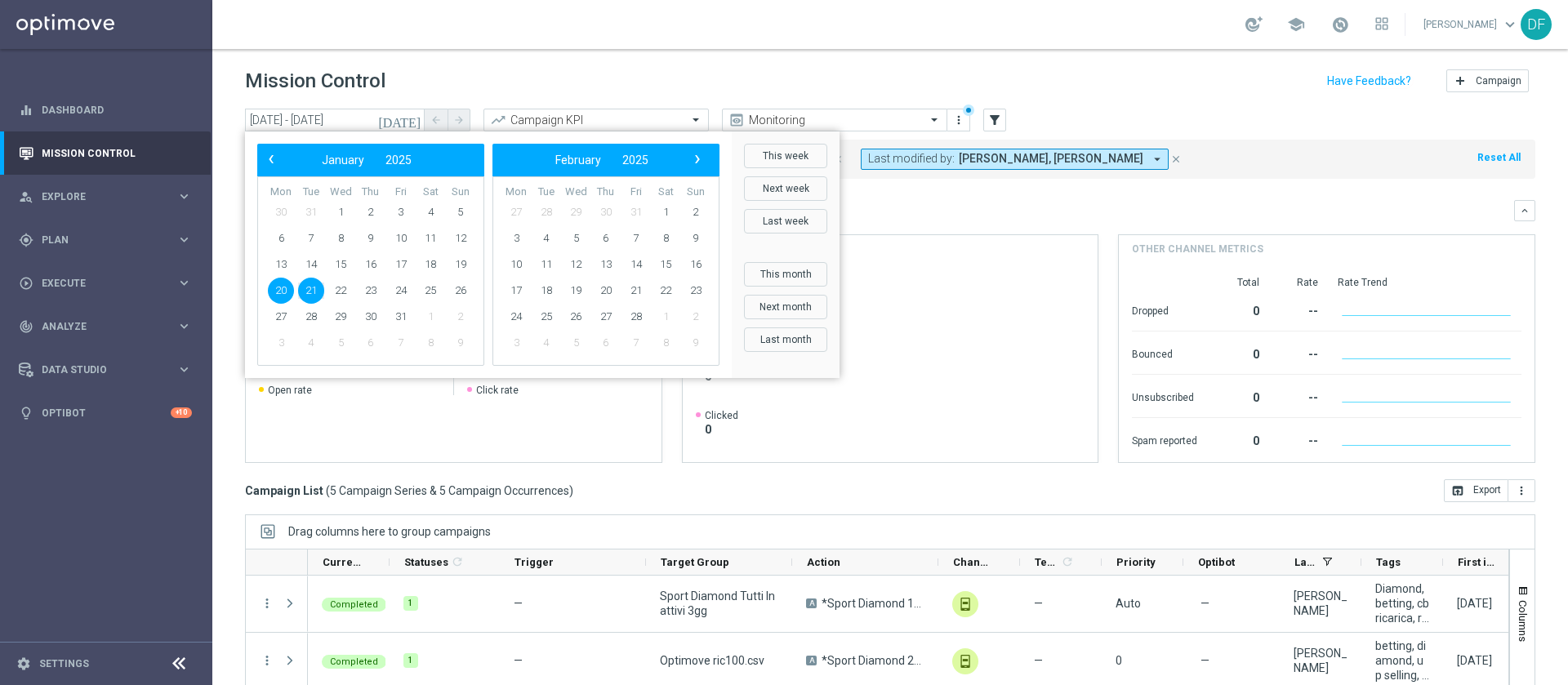
click at [278, 291] on span "20" at bounding box center [280, 290] width 26 height 26
click at [277, 289] on span "20" at bounding box center [280, 290] width 26 height 26
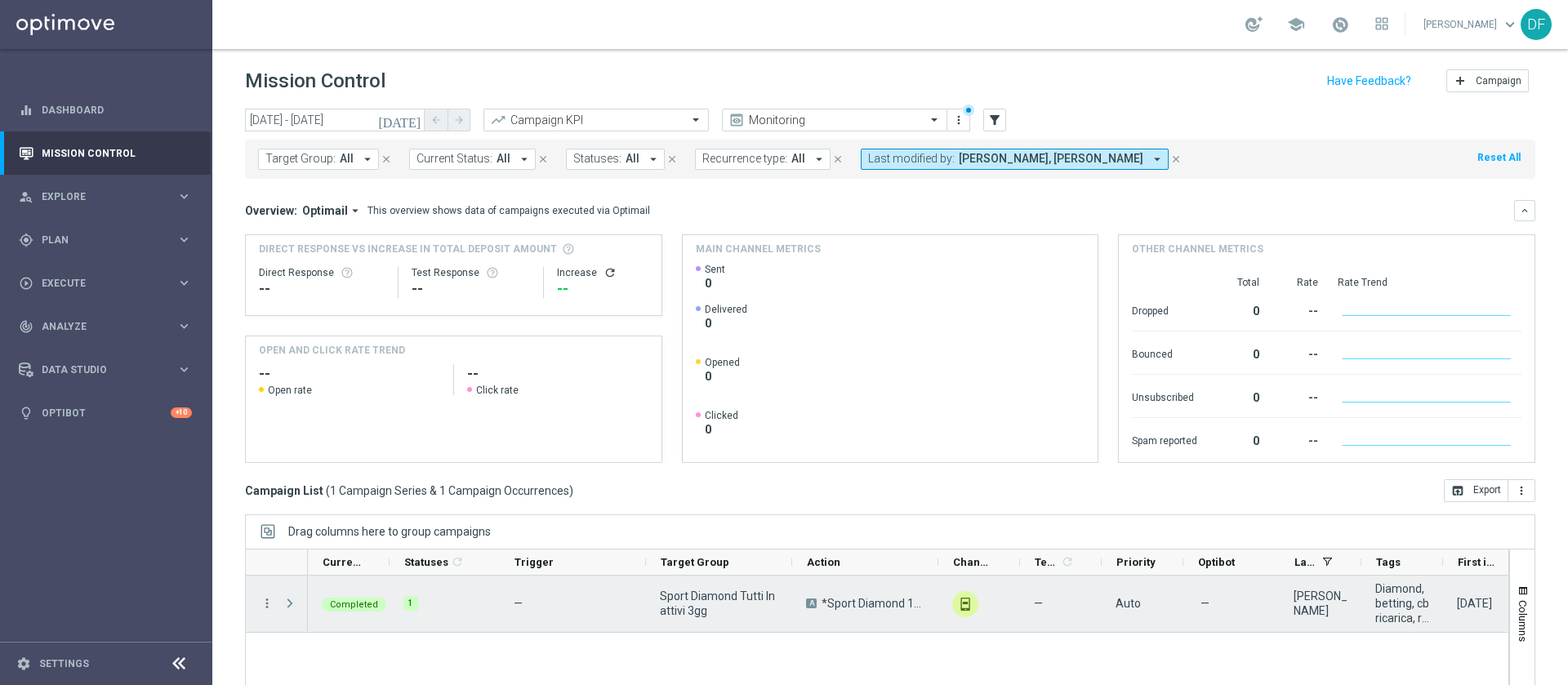
click at [286, 601] on span "Press SPACE to select this row." at bounding box center [290, 603] width 15 height 13
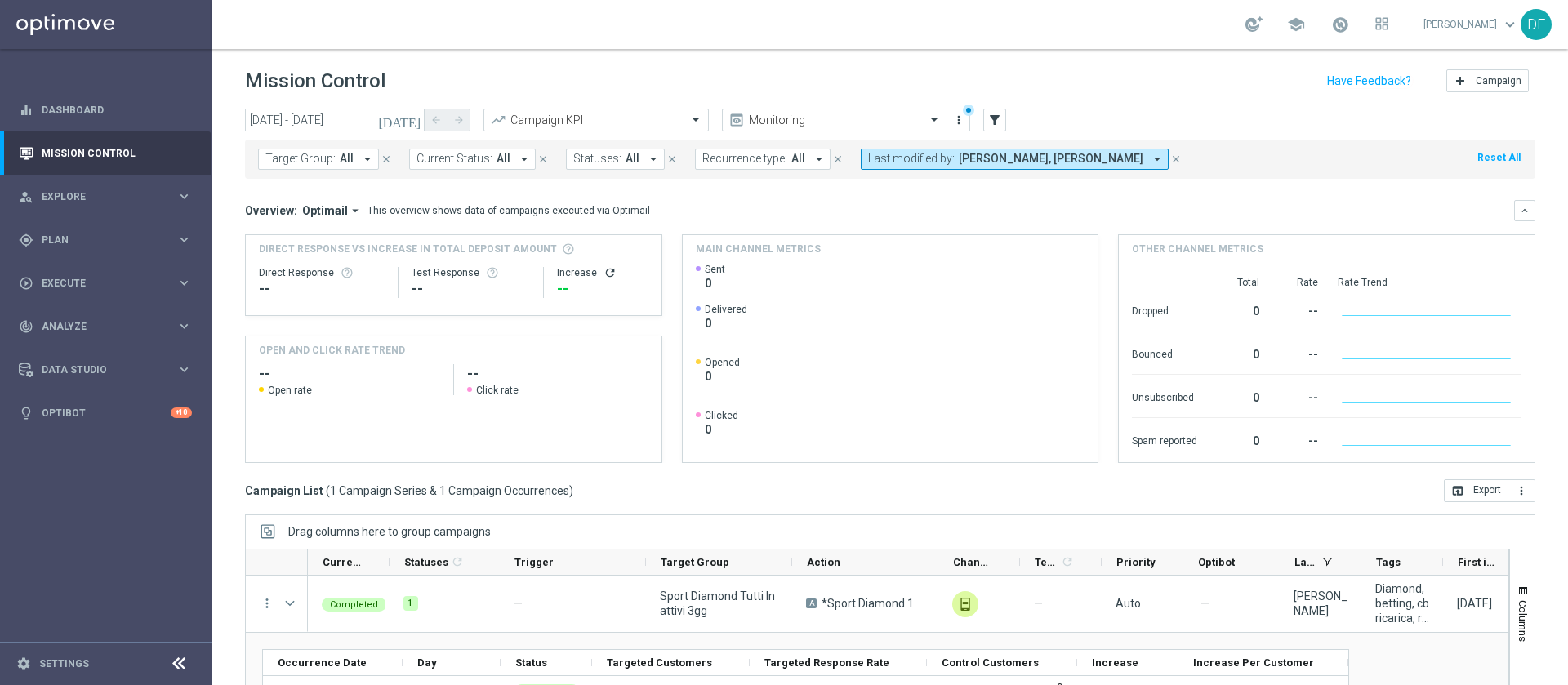
scroll to position [132, 0]
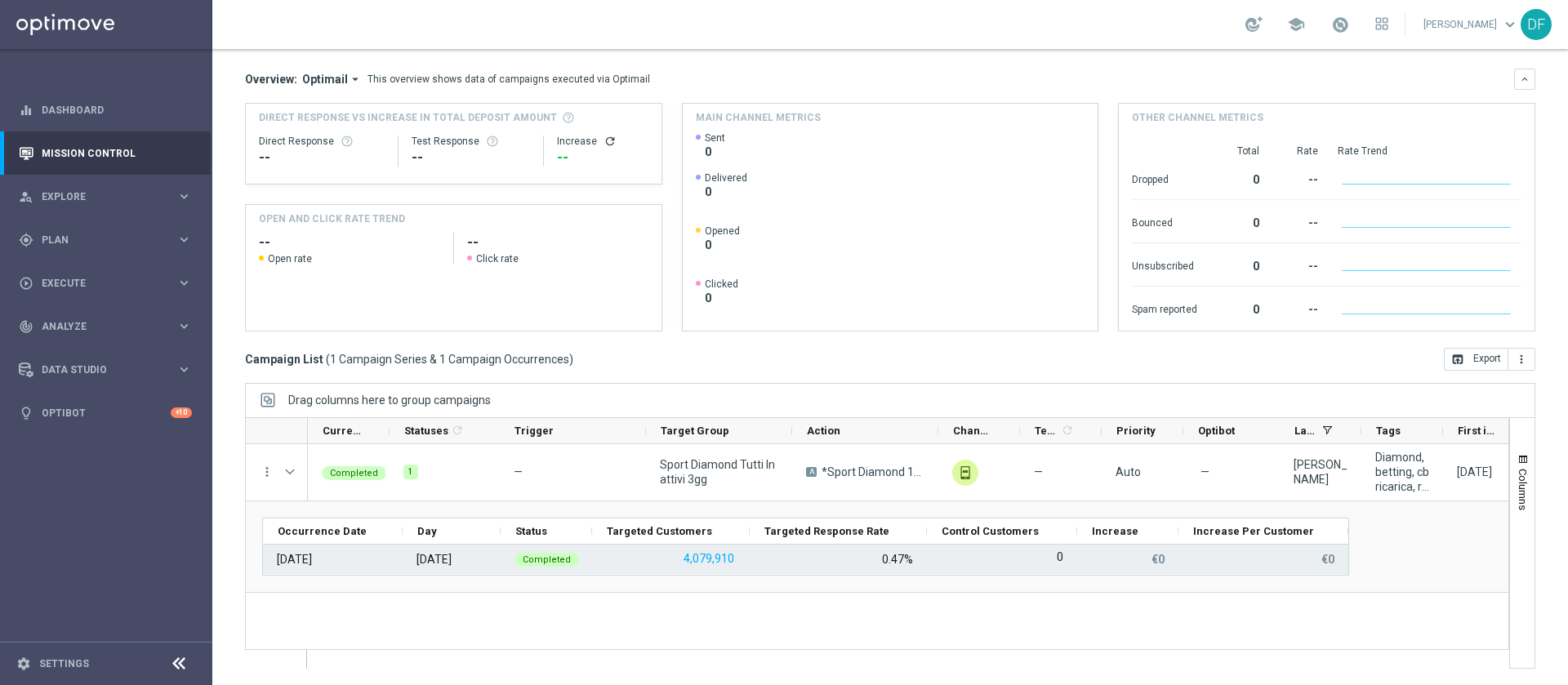
click at [893, 558] on div "0.47%" at bounding box center [897, 559] width 31 height 15
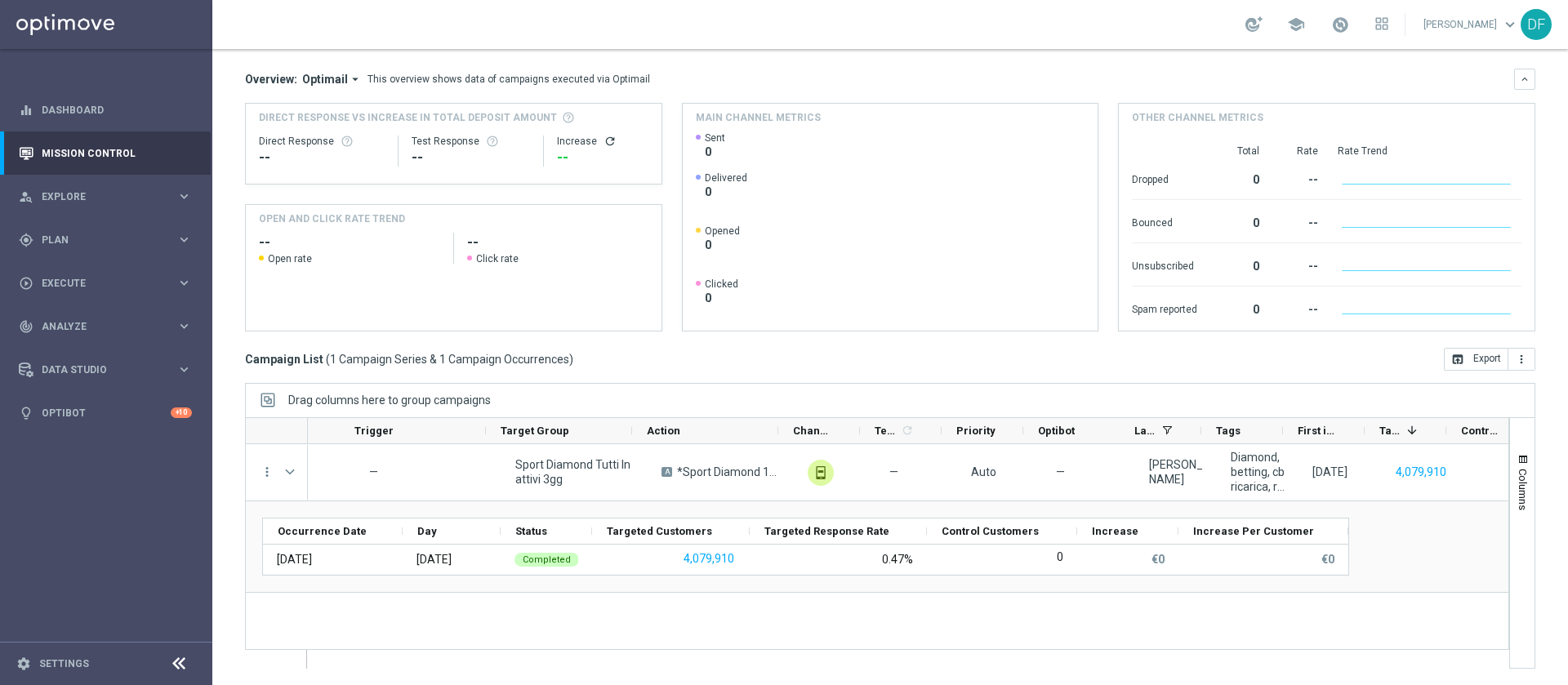
scroll to position [0, 196]
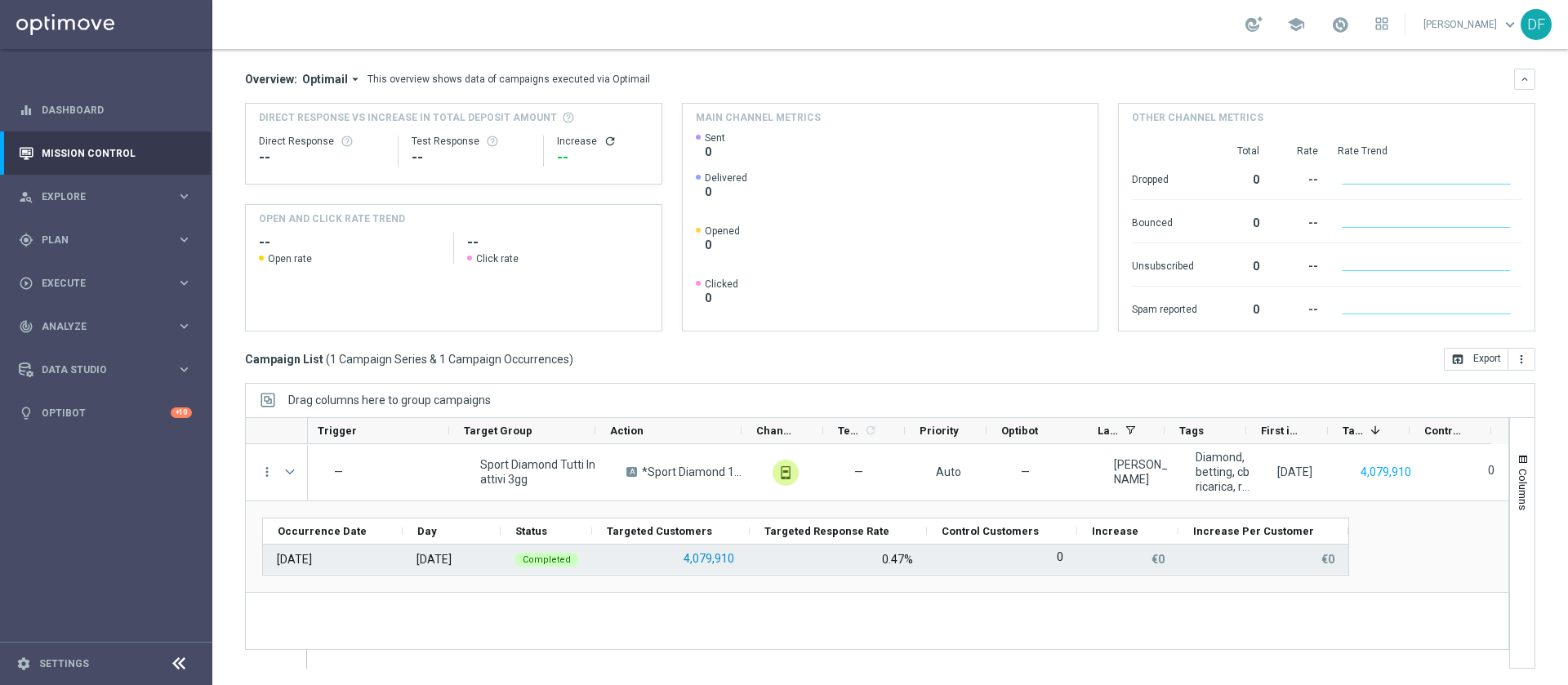
click at [717, 555] on button "4,079,910" at bounding box center [708, 559] width 53 height 20
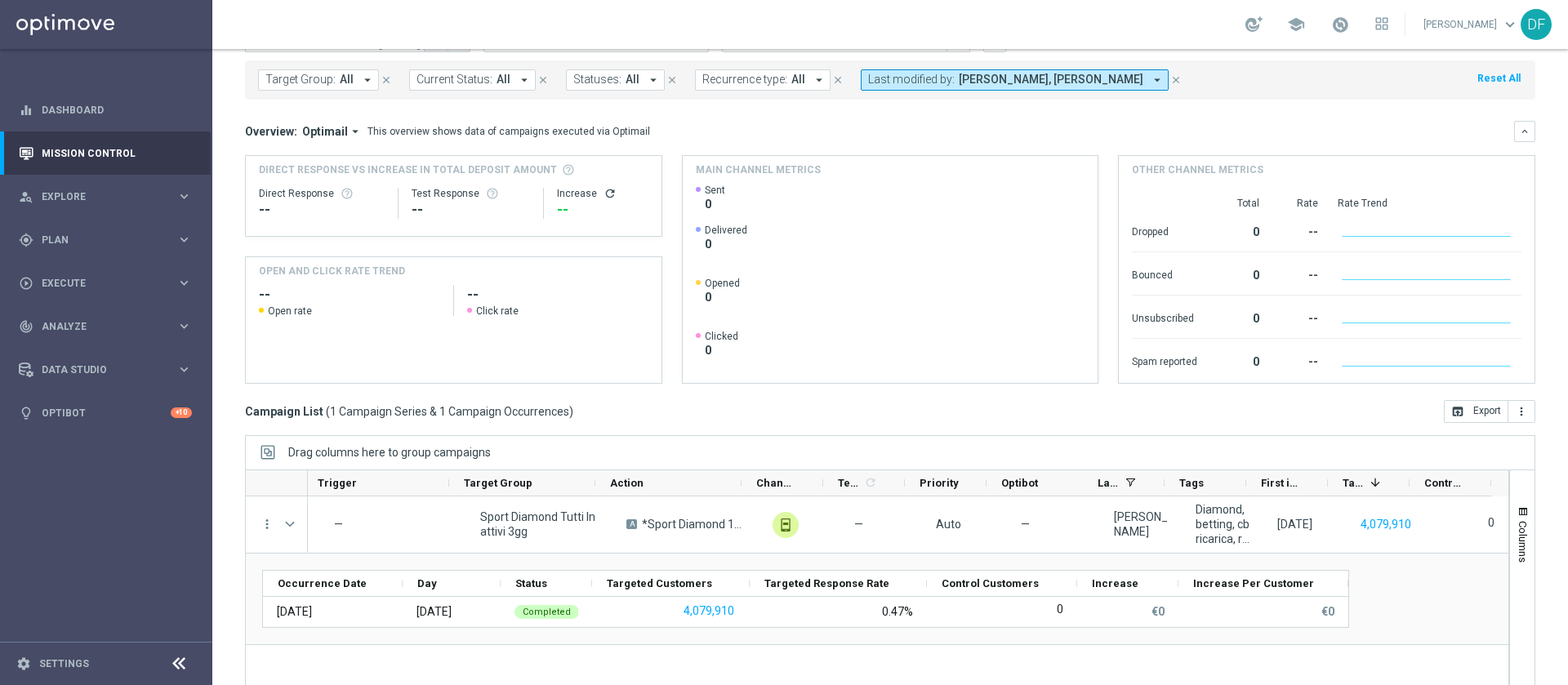
scroll to position [132, 0]
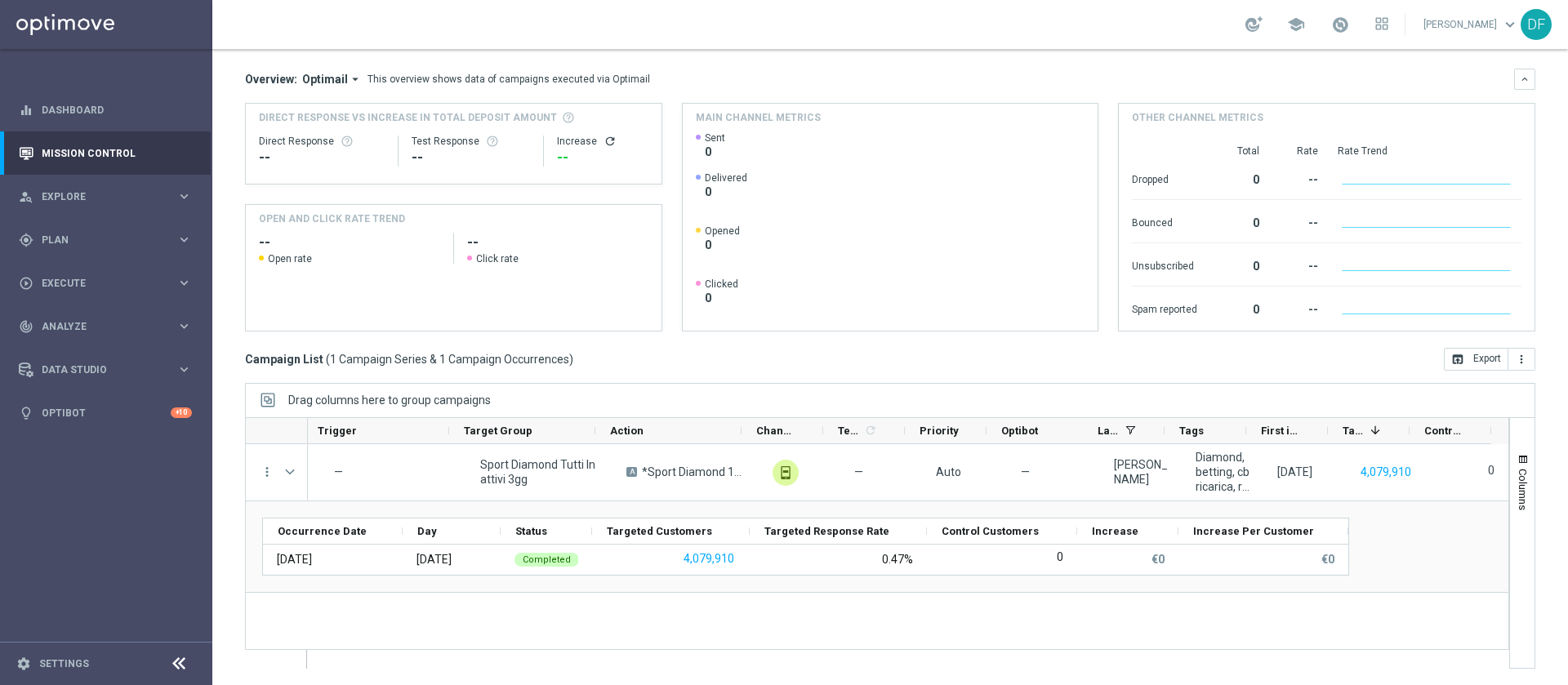
drag, startPoint x: 913, startPoint y: 646, endPoint x: 1075, endPoint y: 641, distance: 162.1
click at [1075, 641] on div "Completed 1 — Sport Diamond Tutti Inattivi 3gg A *Sport Diamond 1gg Ric 50% fin…" at bounding box center [908, 556] width 1200 height 224
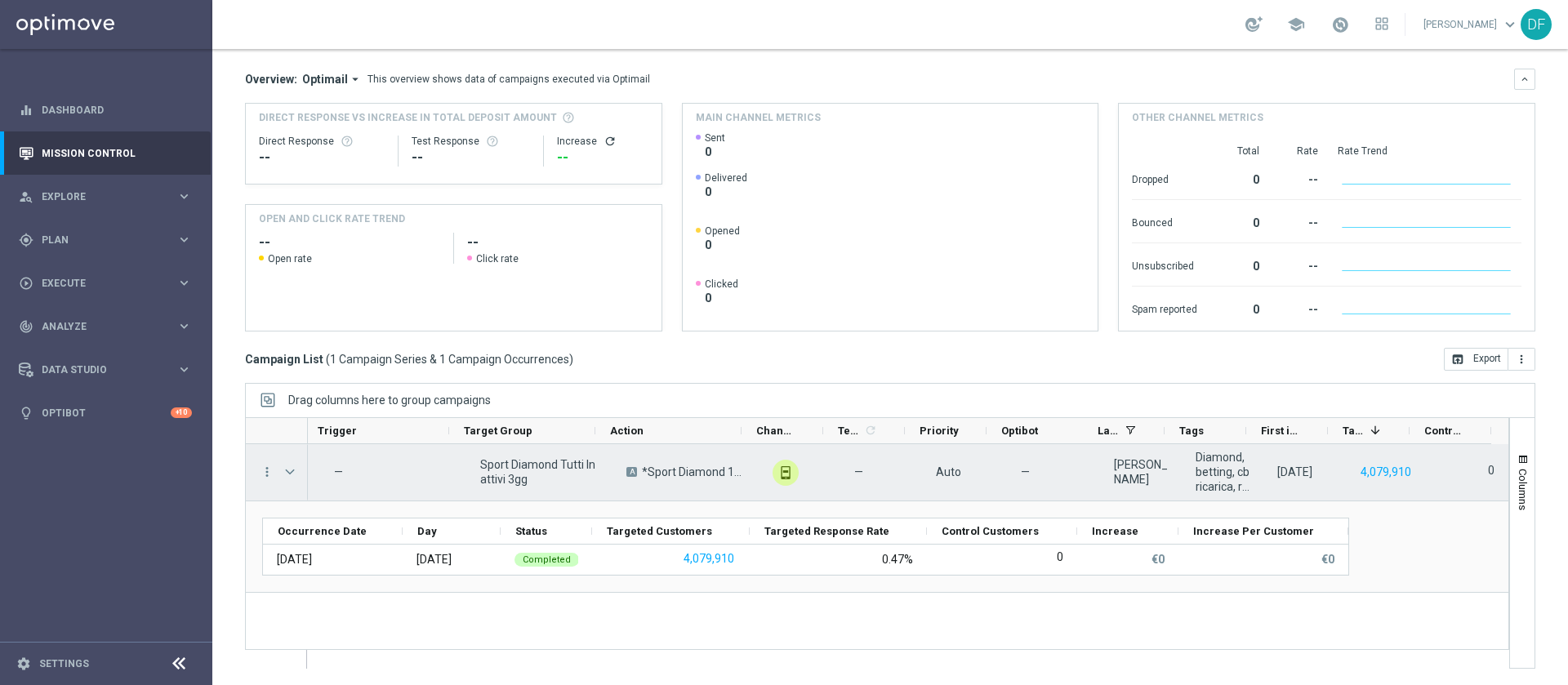
click at [295, 472] on span "Press SPACE to select this row." at bounding box center [290, 472] width 15 height 13
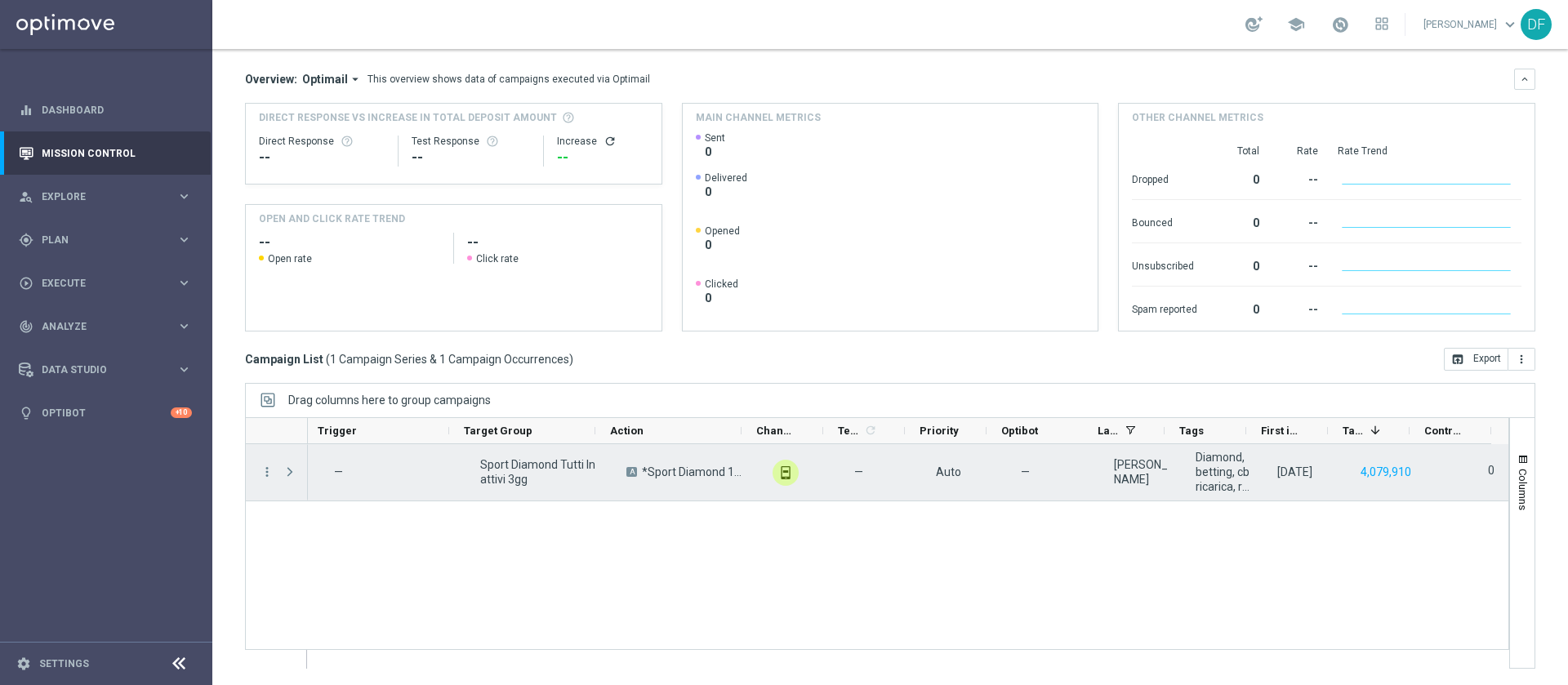
click at [295, 472] on span "Press SPACE to select this row." at bounding box center [290, 472] width 15 height 13
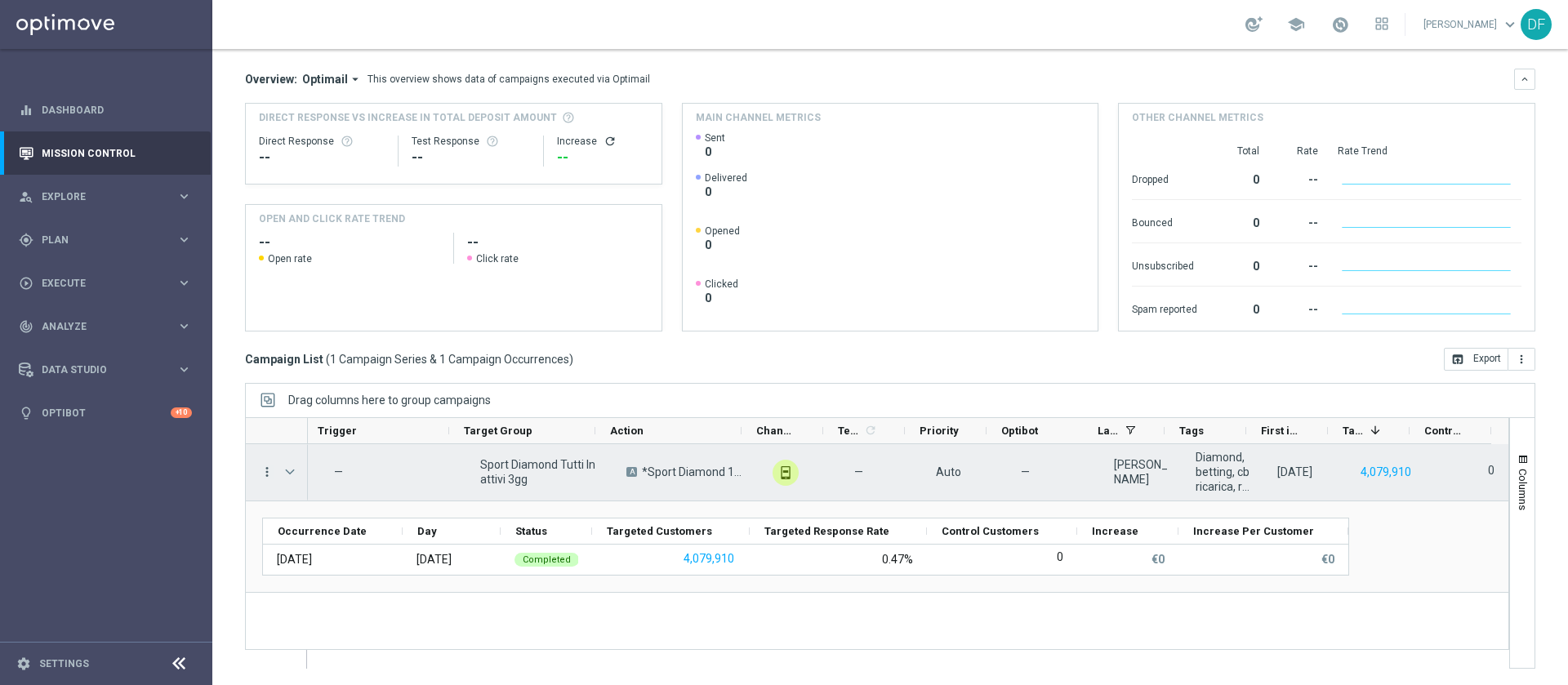
click at [270, 468] on icon "more_vert" at bounding box center [267, 472] width 15 height 15
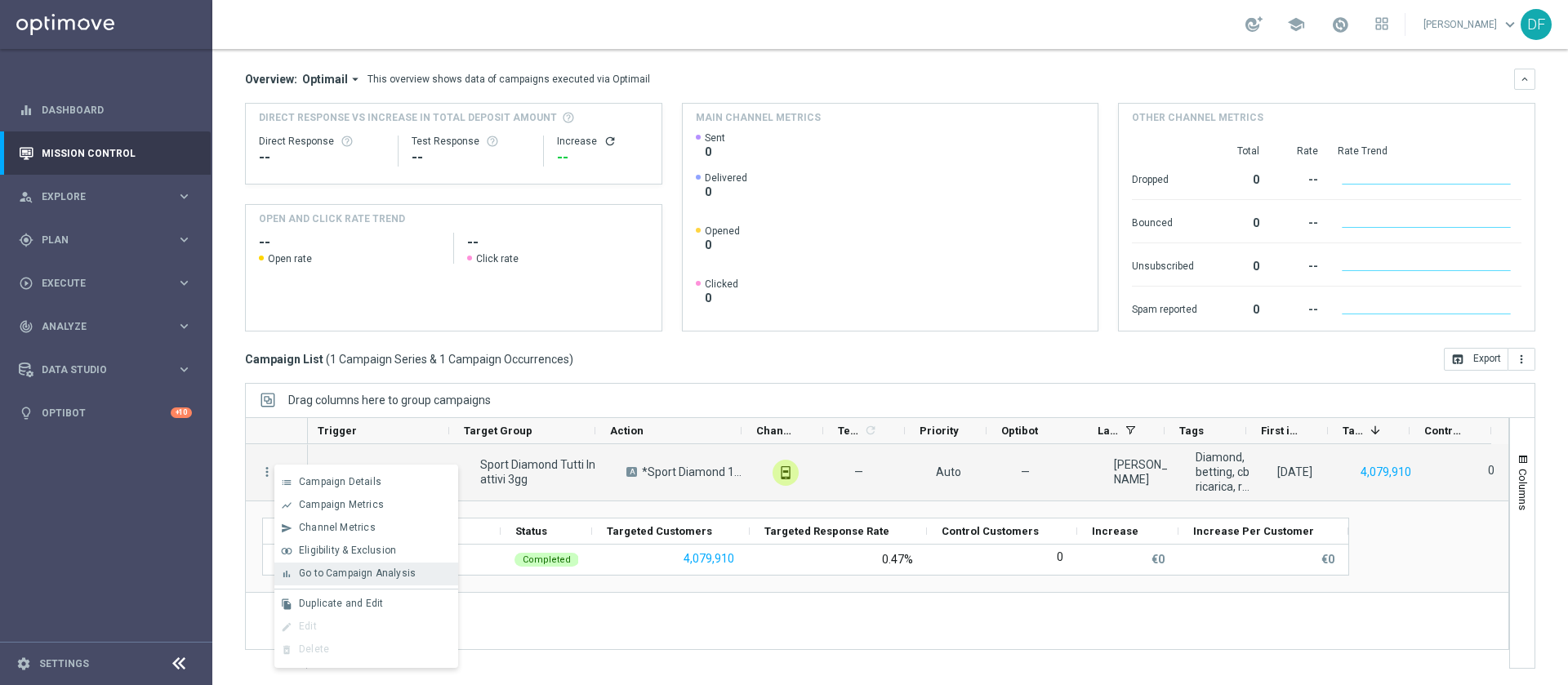
click at [344, 571] on span "Go to Campaign Analysis" at bounding box center [357, 573] width 117 height 11
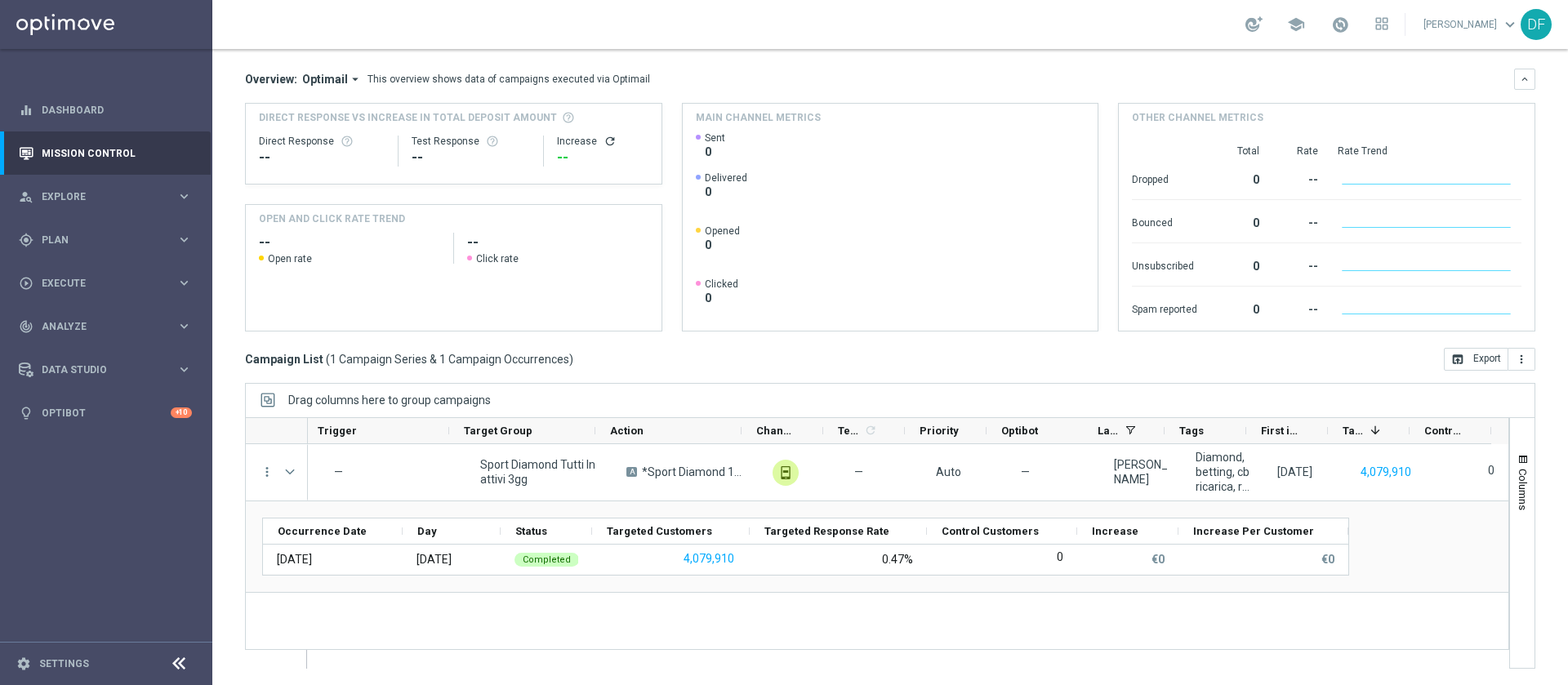
scroll to position [0, 0]
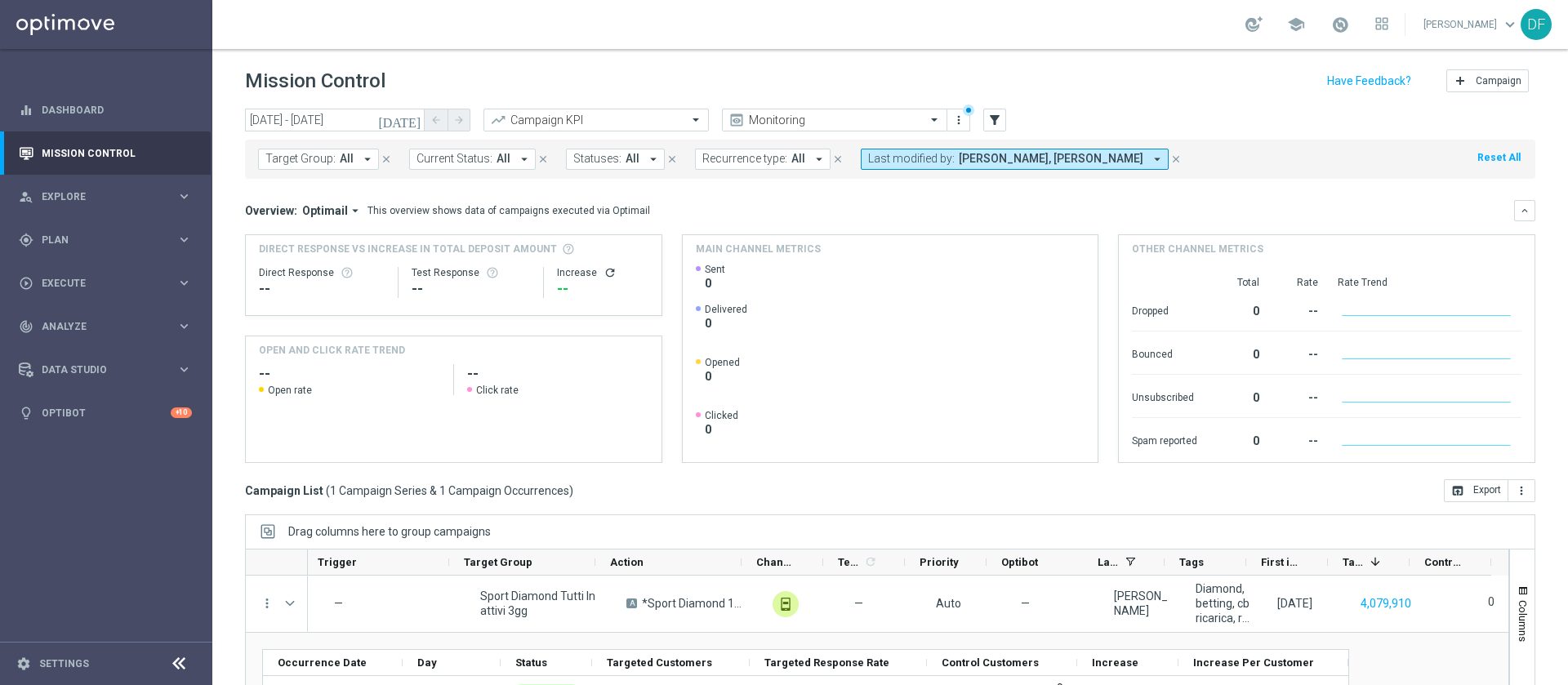
click at [410, 119] on icon "[DATE]" at bounding box center [400, 120] width 44 height 15
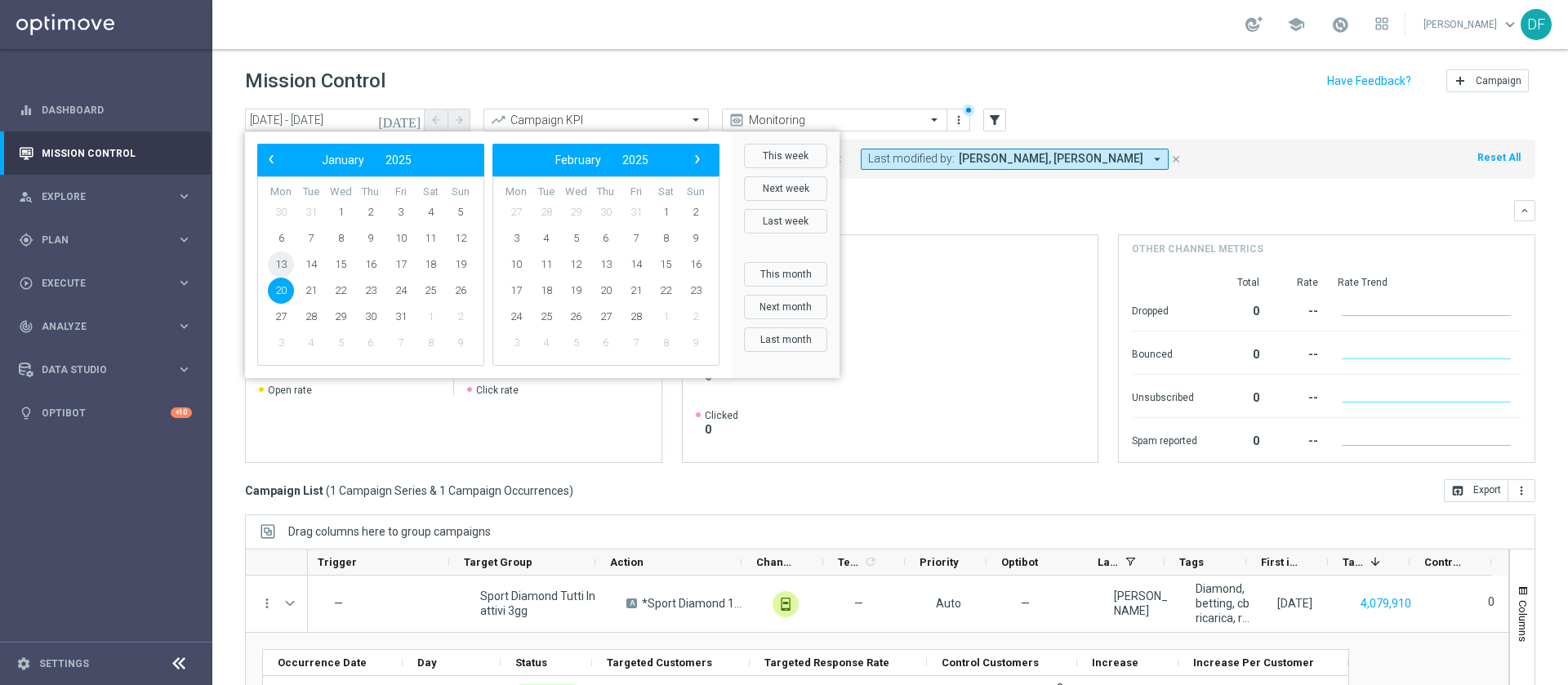
click at [275, 264] on span "13" at bounding box center [280, 265] width 26 height 26
type input "[DATE] - [DATE]"
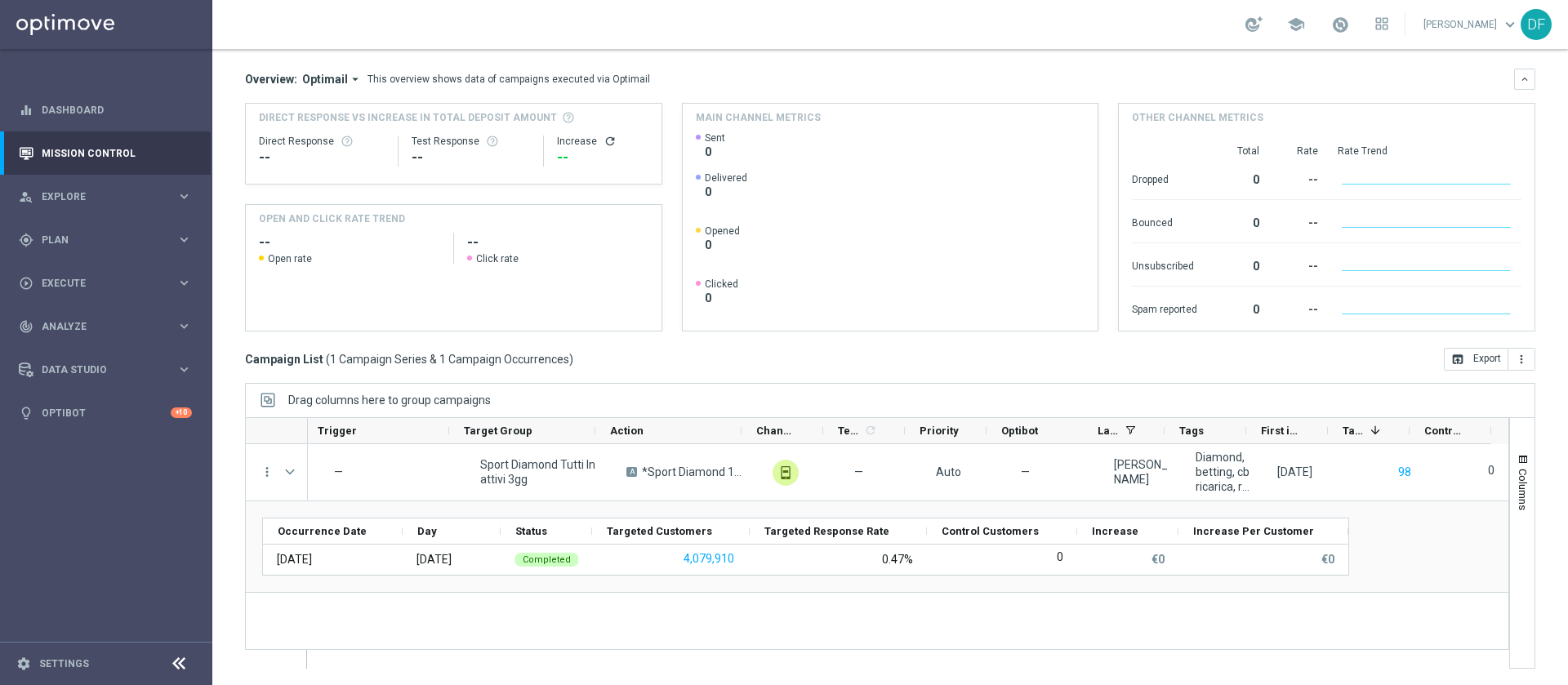
scroll to position [131, 0]
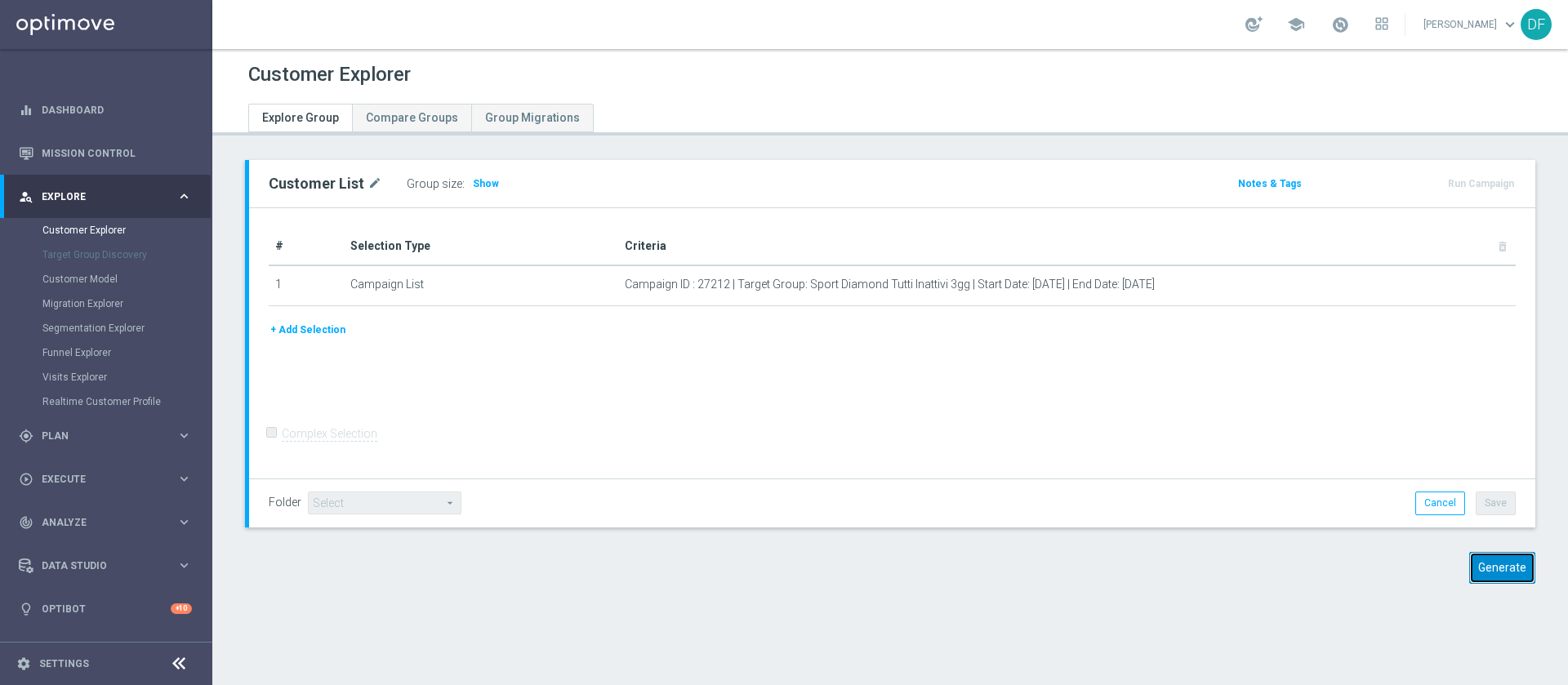
click at [1487, 570] on button "Generate" at bounding box center [1502, 567] width 66 height 32
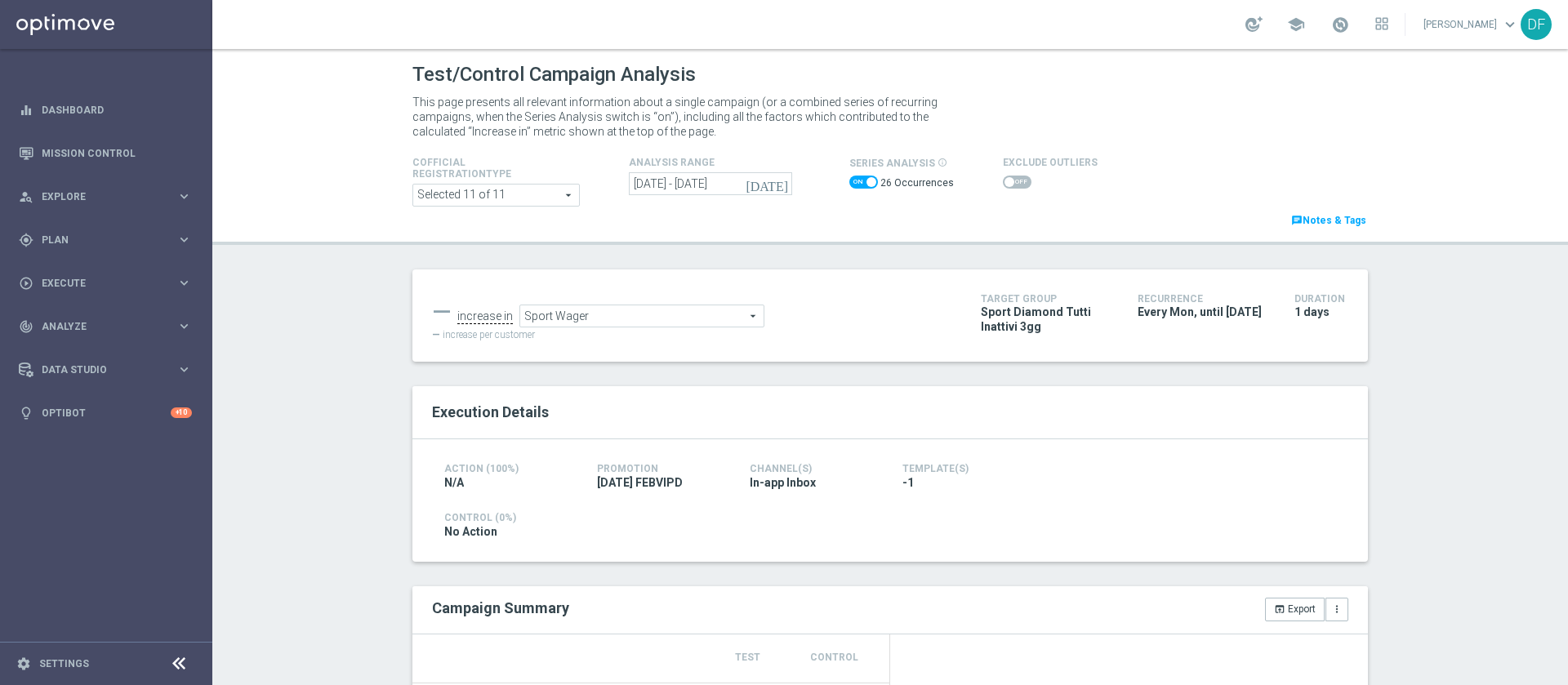
click at [1453, 398] on div "Test/Control Campaign Analysis This page presents all relevant information abou…" at bounding box center [889, 367] width 1355 height 636
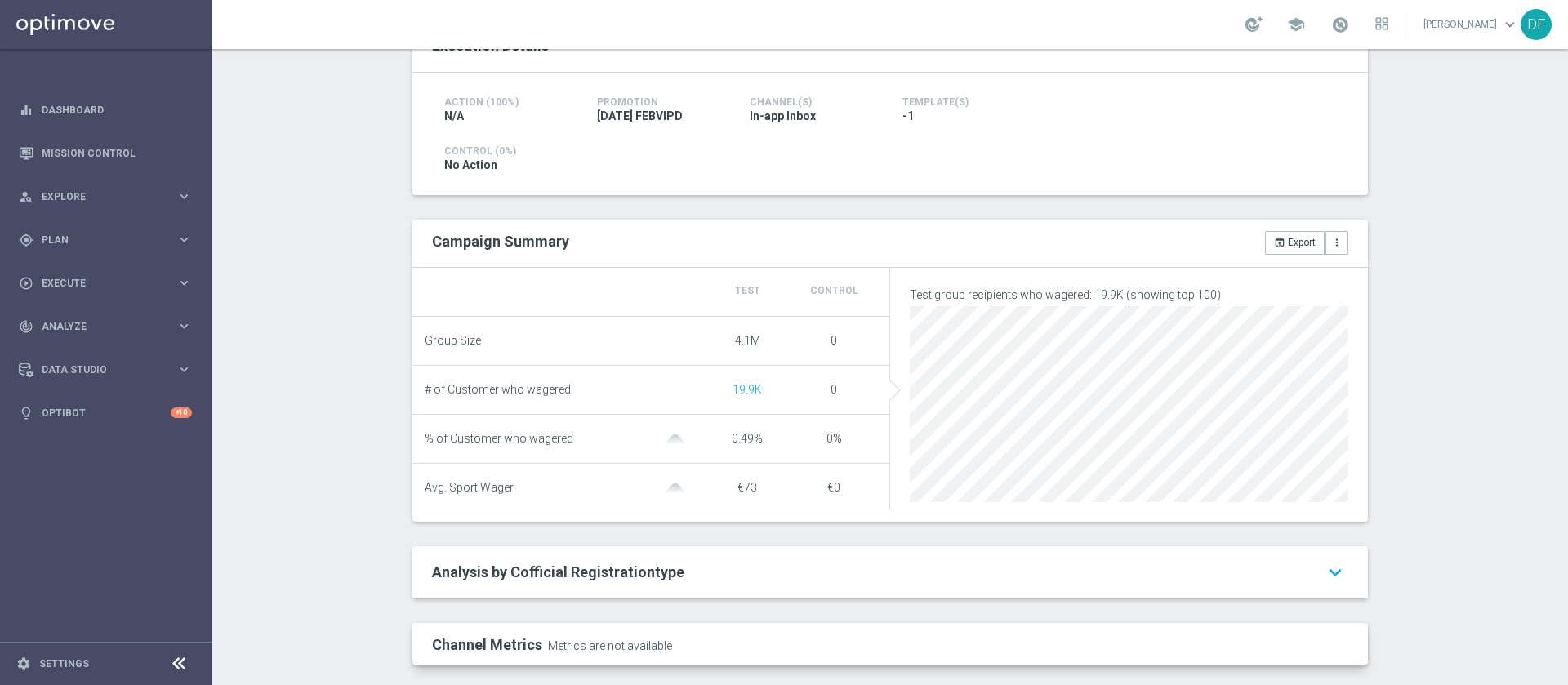
scroll to position [396, 0]
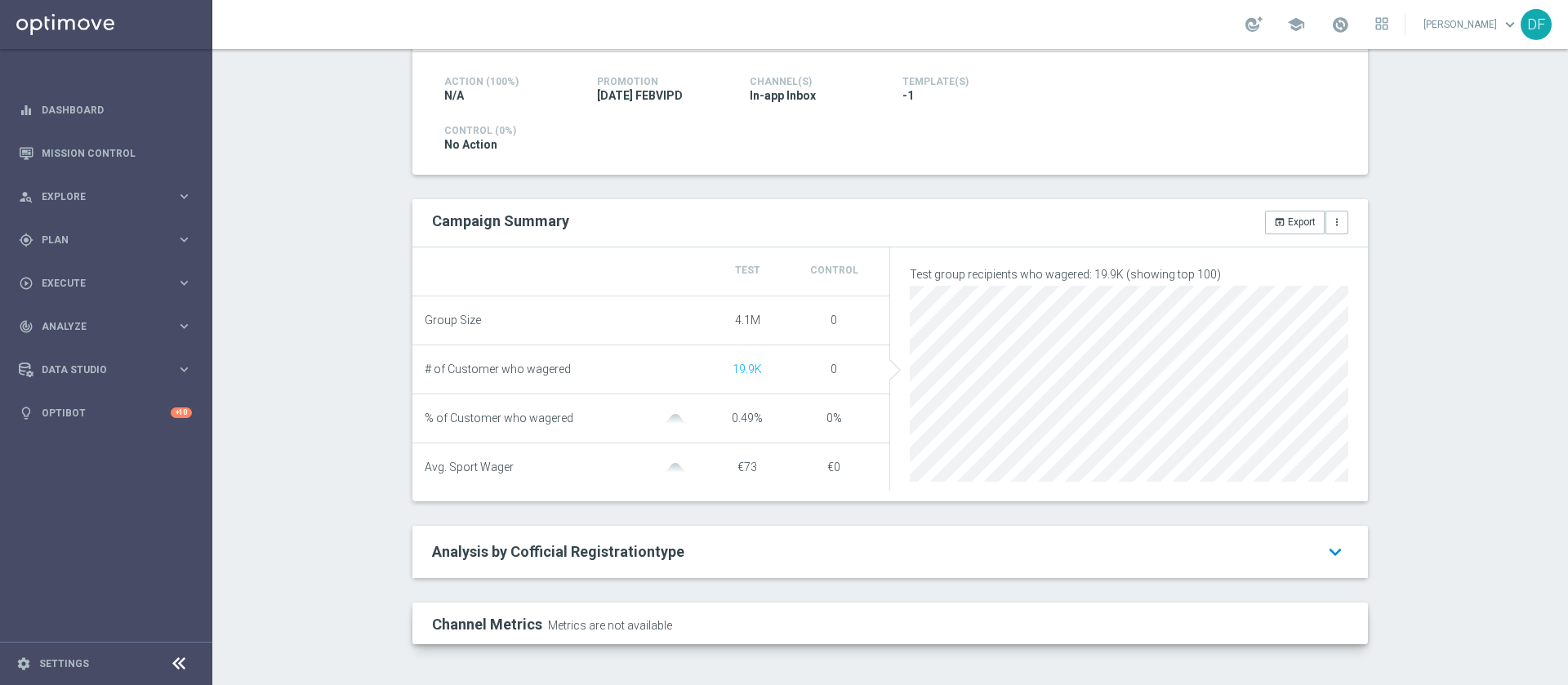
click at [1329, 546] on icon "keyboard_arrow_down" at bounding box center [1335, 551] width 26 height 30
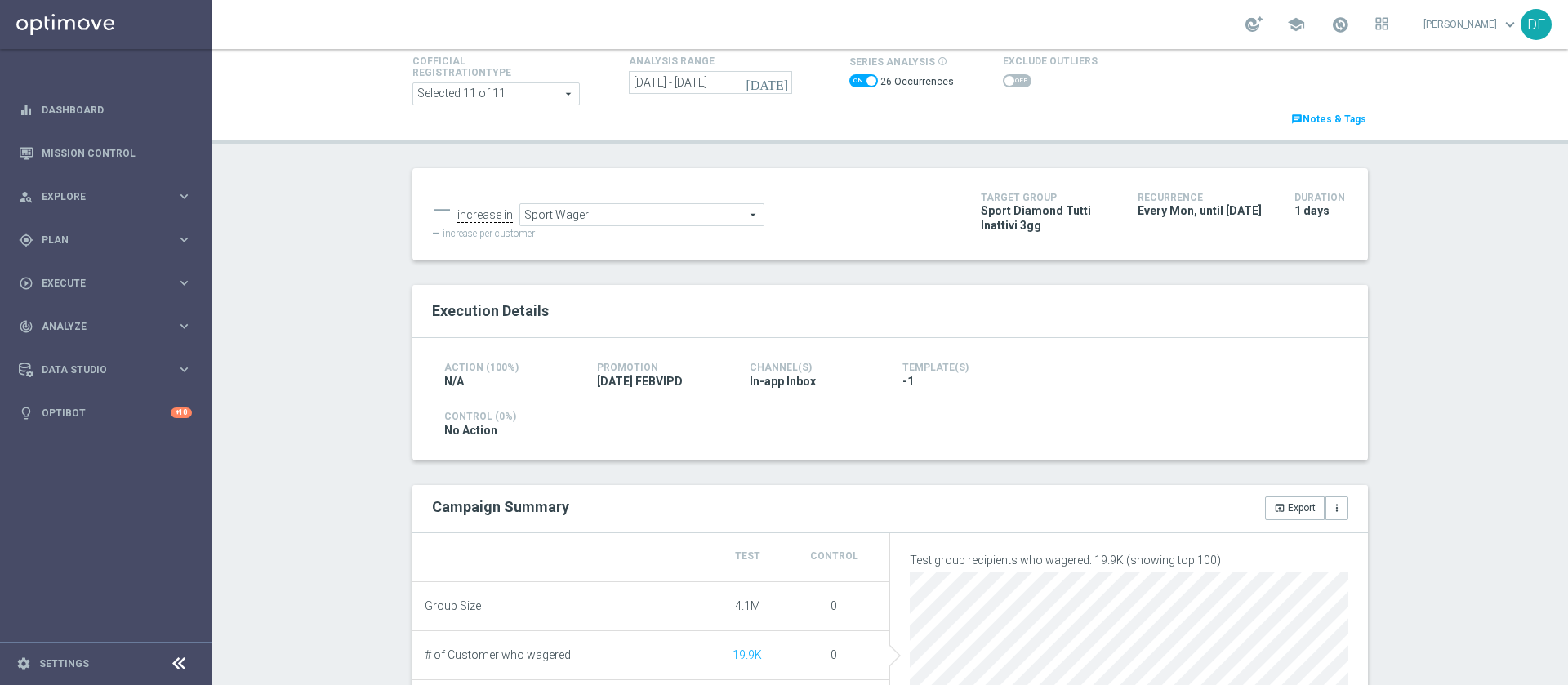
scroll to position [0, 0]
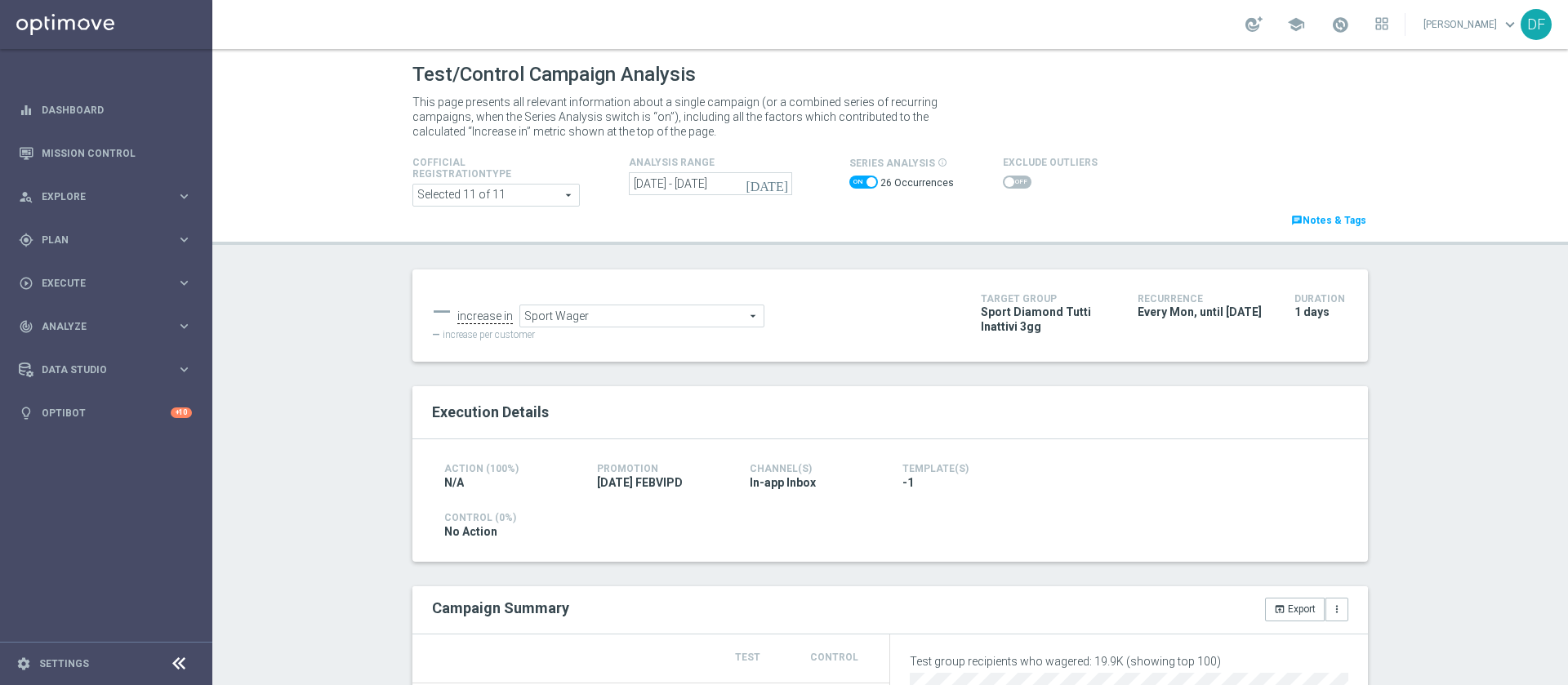
click at [770, 183] on icon "[DATE]" at bounding box center [767, 183] width 44 height 15
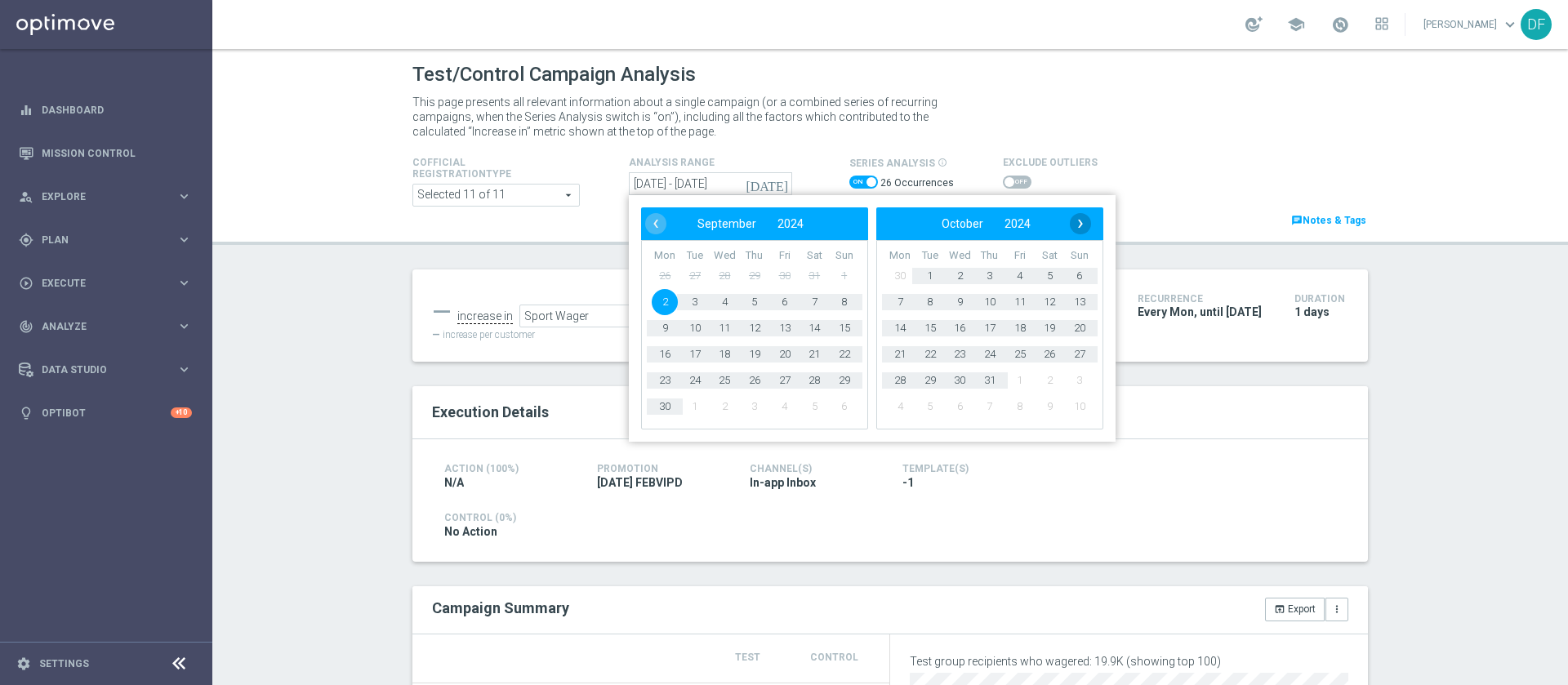
click at [1080, 223] on span "›" at bounding box center [1080, 223] width 21 height 21
click at [1075, 223] on span "›" at bounding box center [1080, 223] width 21 height 21
click at [886, 348] on span "20" at bounding box center [899, 354] width 26 height 26
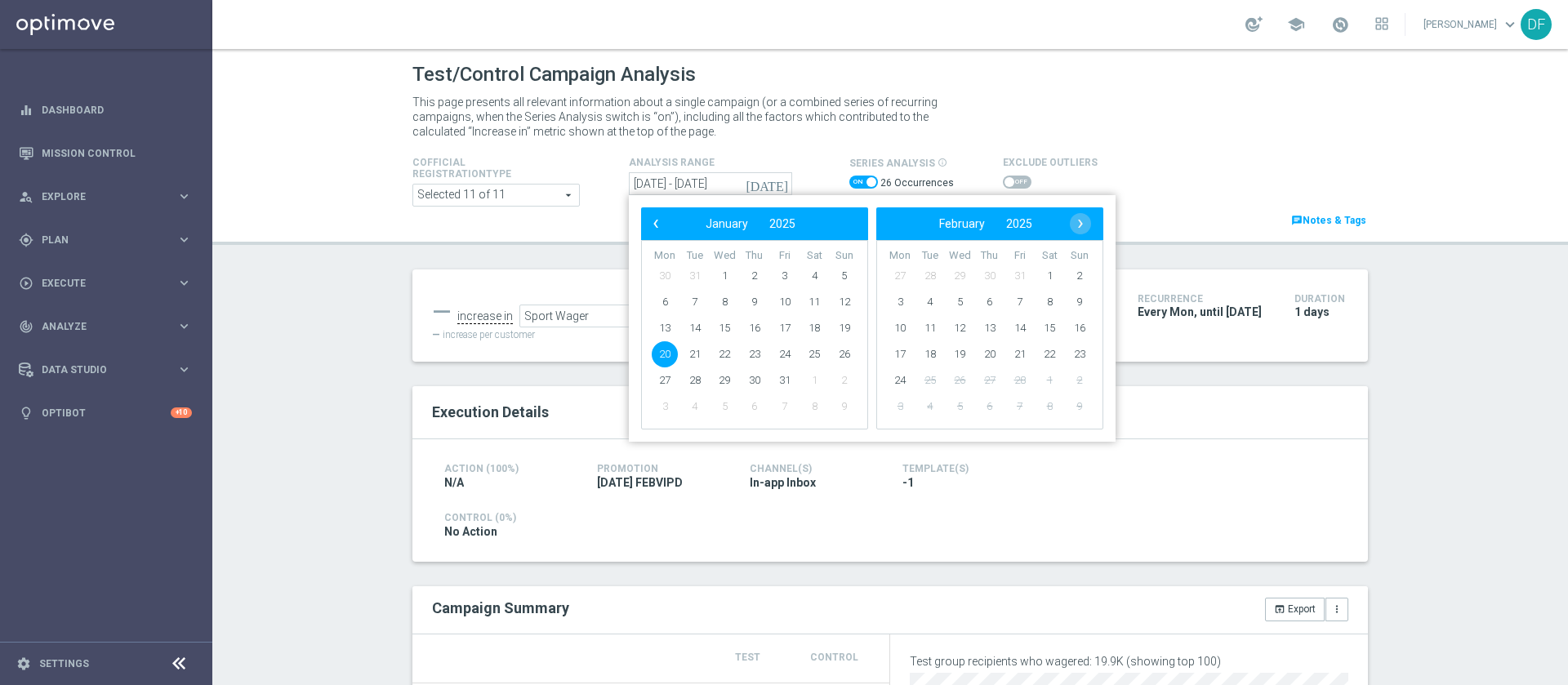
click at [656, 347] on span "20" at bounding box center [664, 354] width 26 height 26
type input "[DATE] - [DATE]"
